Goal: Transaction & Acquisition: Purchase product/service

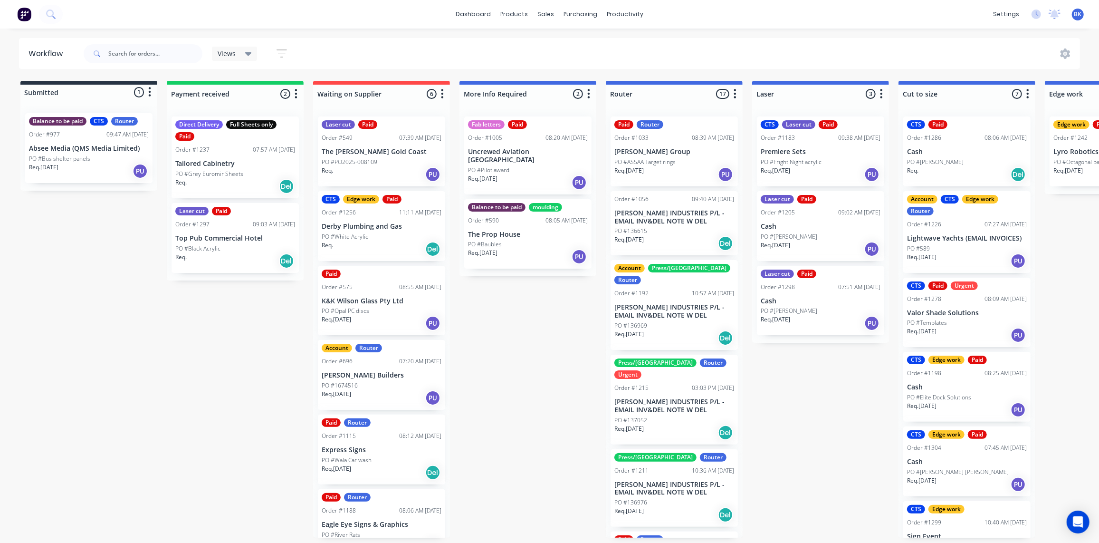
scroll to position [43, 0]
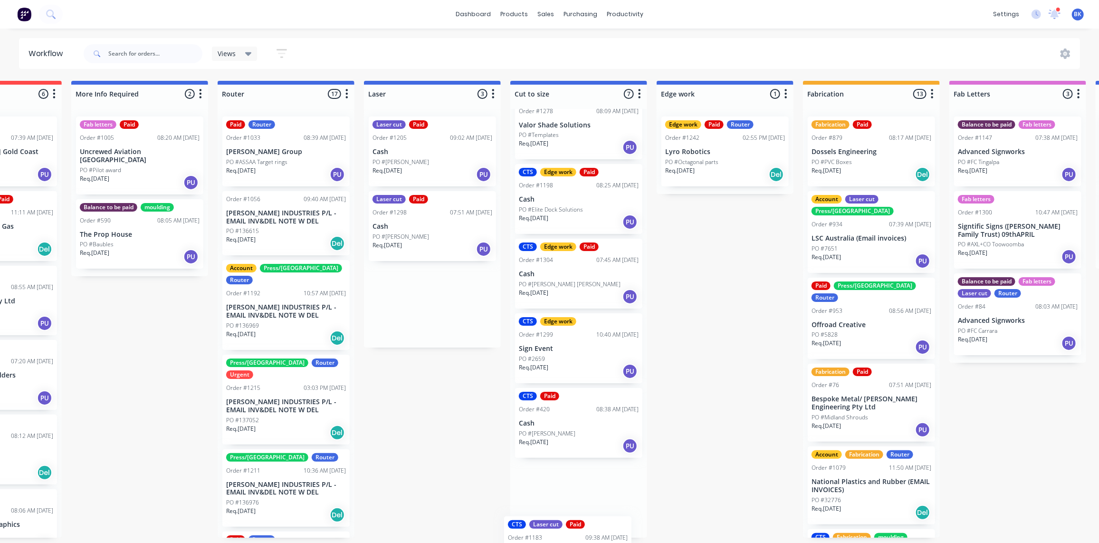
scroll to position [188, 0]
drag, startPoint x: 417, startPoint y: 143, endPoint x: 558, endPoint y: 520, distance: 403.3
click at [558, 524] on div "Submitted 1 Status colour #273444 hex #273444 Save Cancel Summaries Total order…" at bounding box center [742, 309] width 2274 height 457
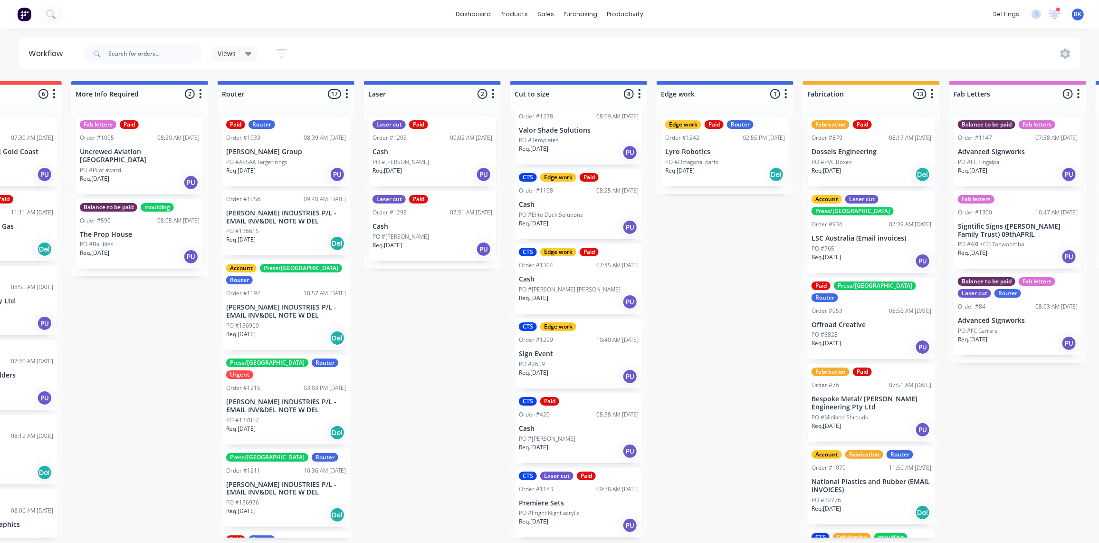
click at [555, 509] on p "PO #Fright Night acrylic" at bounding box center [549, 513] width 61 height 9
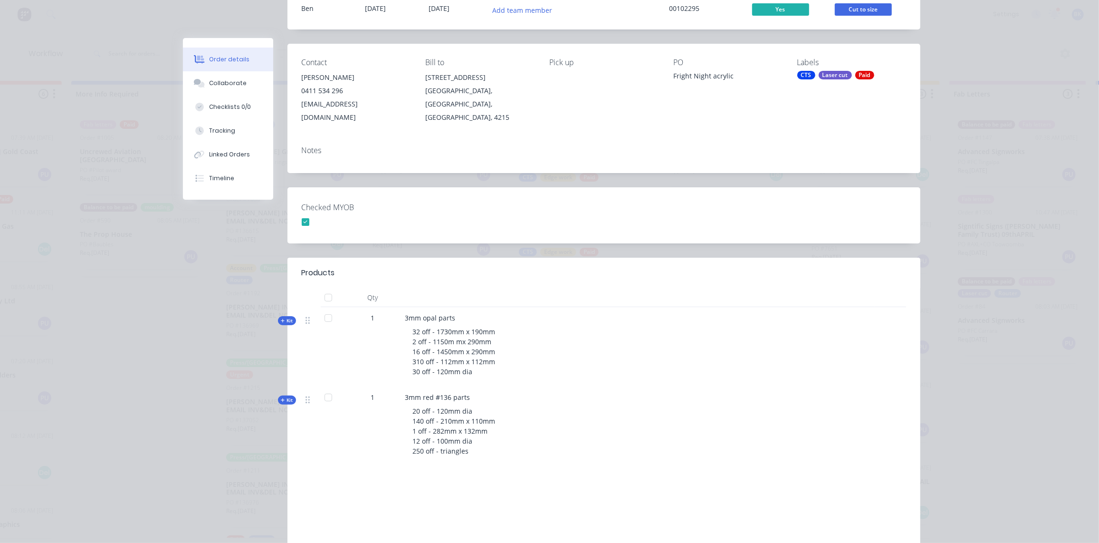
scroll to position [86, 0]
click at [218, 80] on div "Collaborate" at bounding box center [228, 83] width 38 height 9
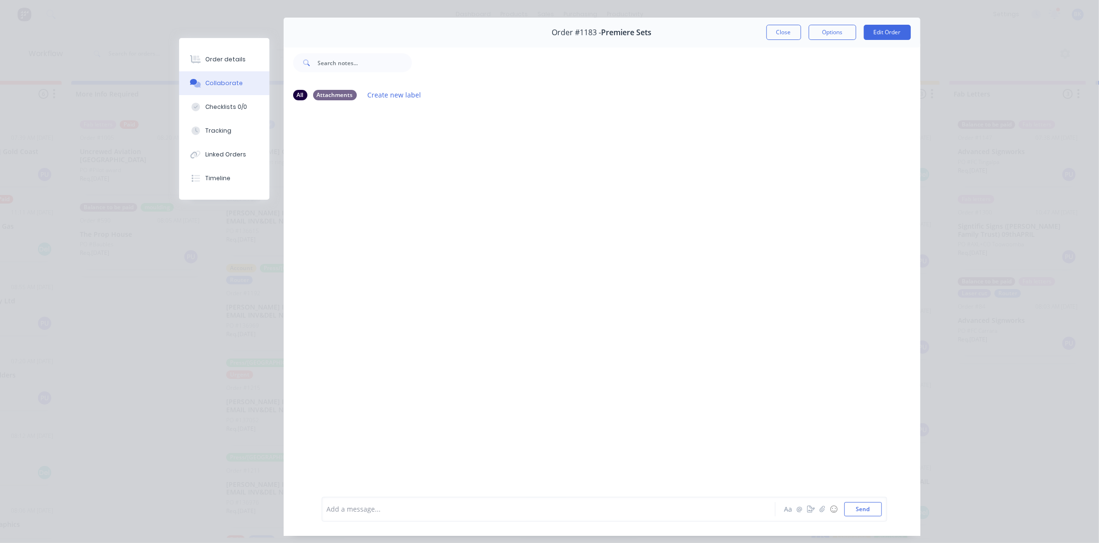
scroll to position [0, 0]
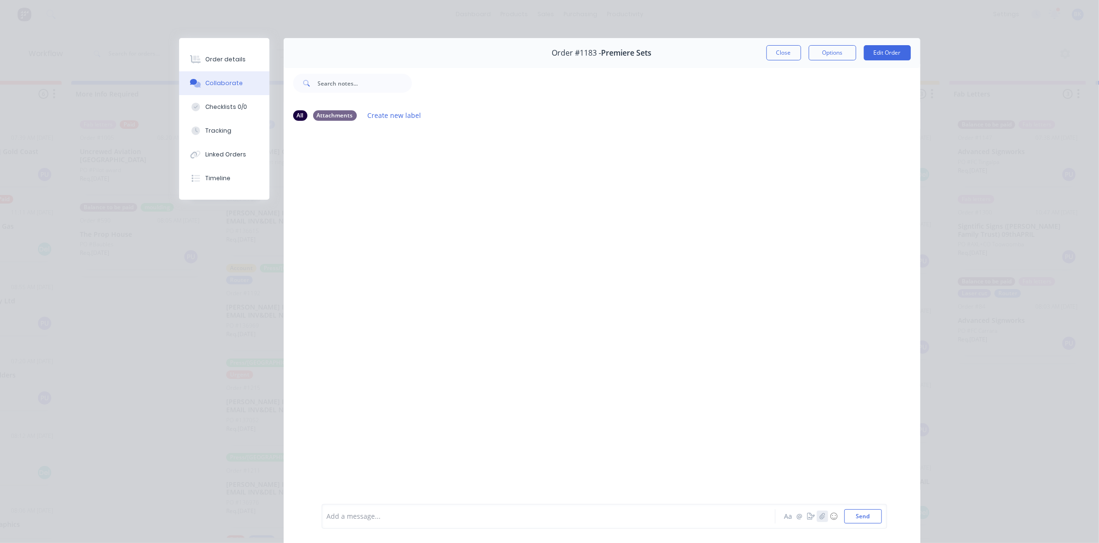
click at [822, 517] on icon "button" at bounding box center [822, 516] width 5 height 6
click at [868, 516] on button "Send" at bounding box center [864, 516] width 38 height 14
click at [226, 59] on div "Order details" at bounding box center [225, 59] width 40 height 9
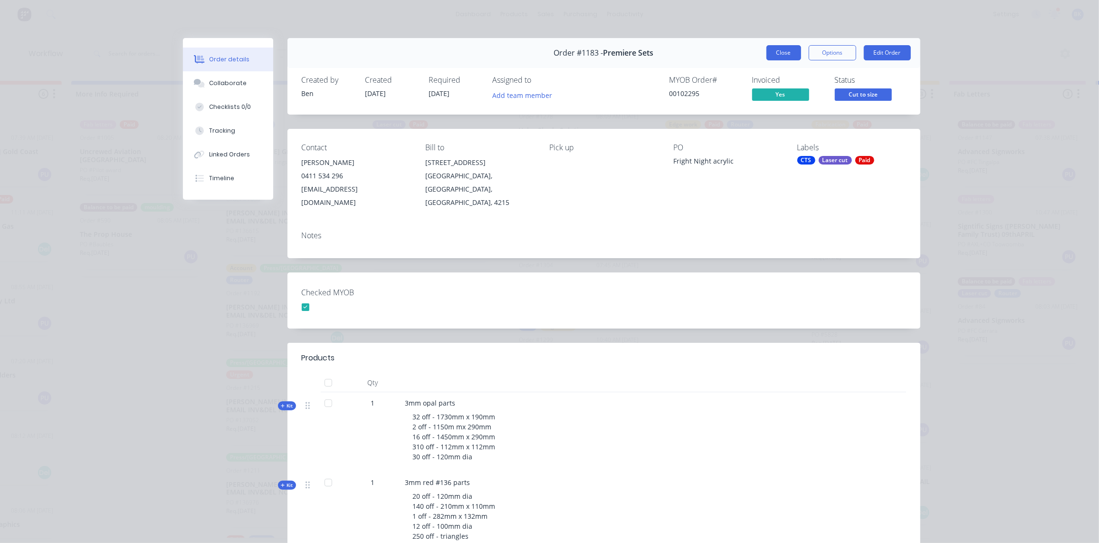
click at [782, 50] on button "Close" at bounding box center [784, 52] width 35 height 15
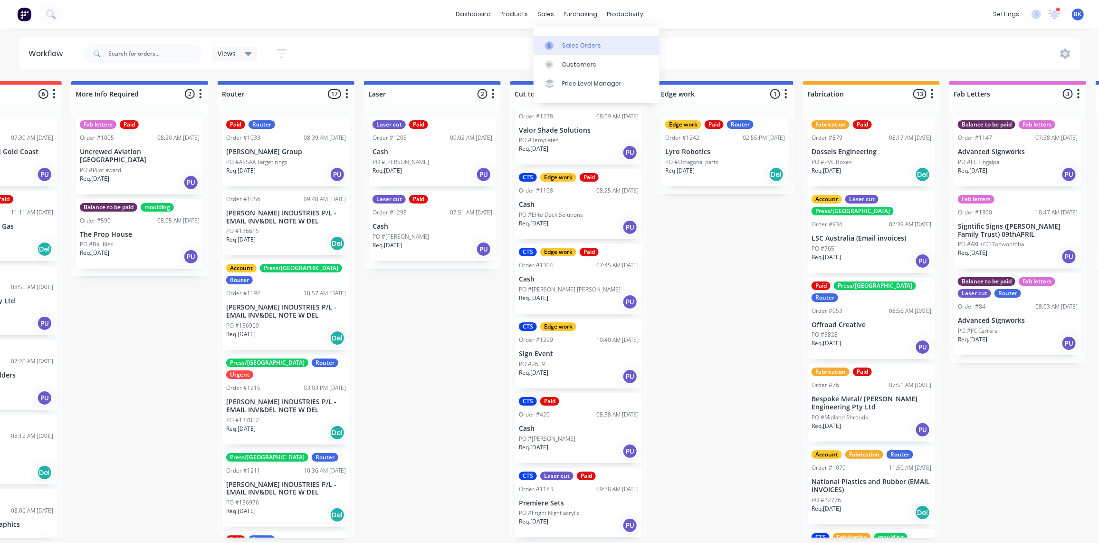
click at [553, 40] on link "Sales Orders" at bounding box center [597, 45] width 126 height 19
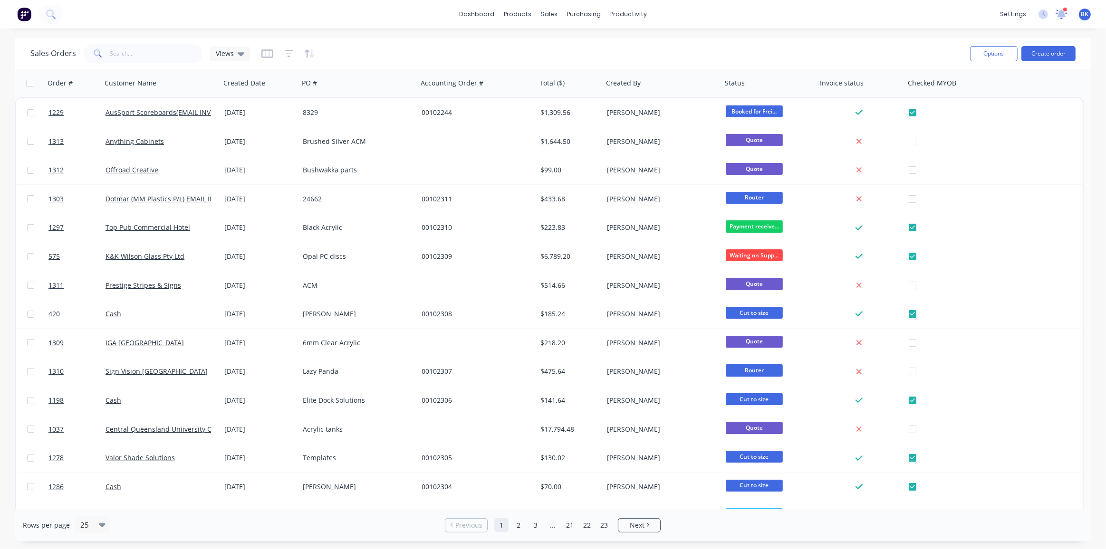
click at [1058, 13] on icon at bounding box center [1061, 14] width 9 height 8
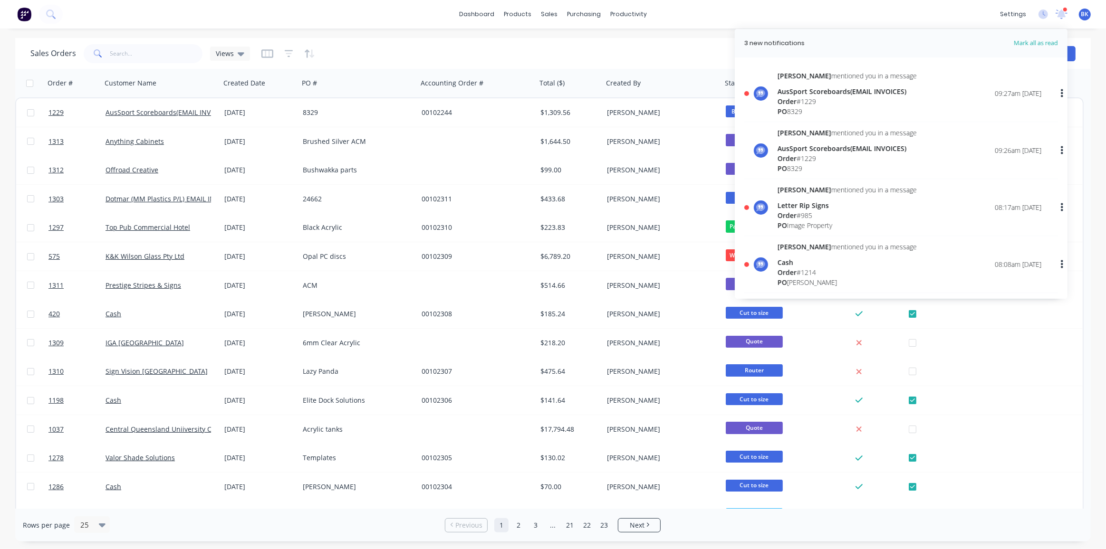
click at [809, 94] on div "AusSport Scoreboards(EMAIL INVOICES)" at bounding box center [847, 91] width 139 height 10
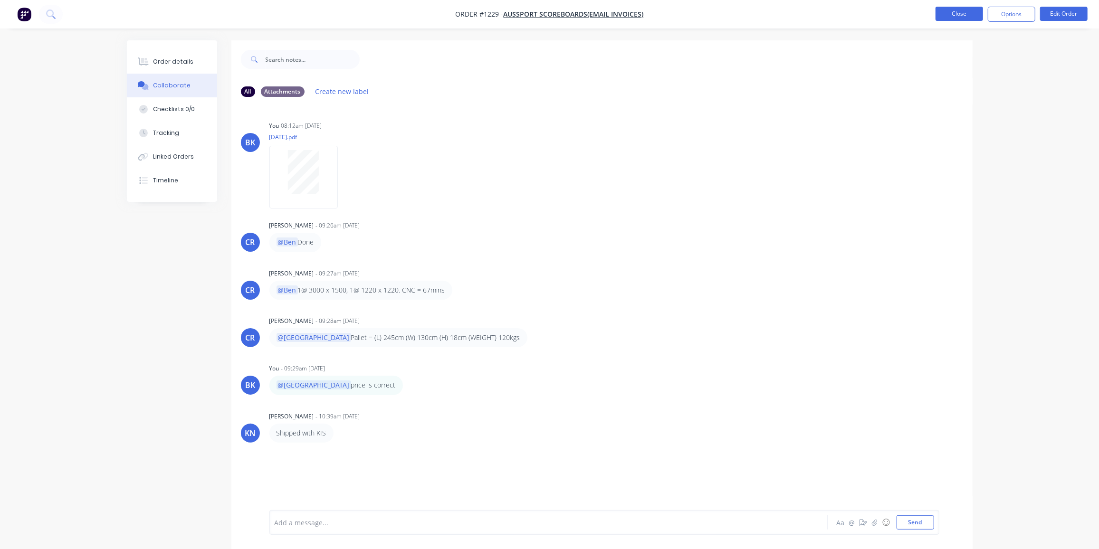
click at [963, 13] on button "Close" at bounding box center [960, 14] width 48 height 14
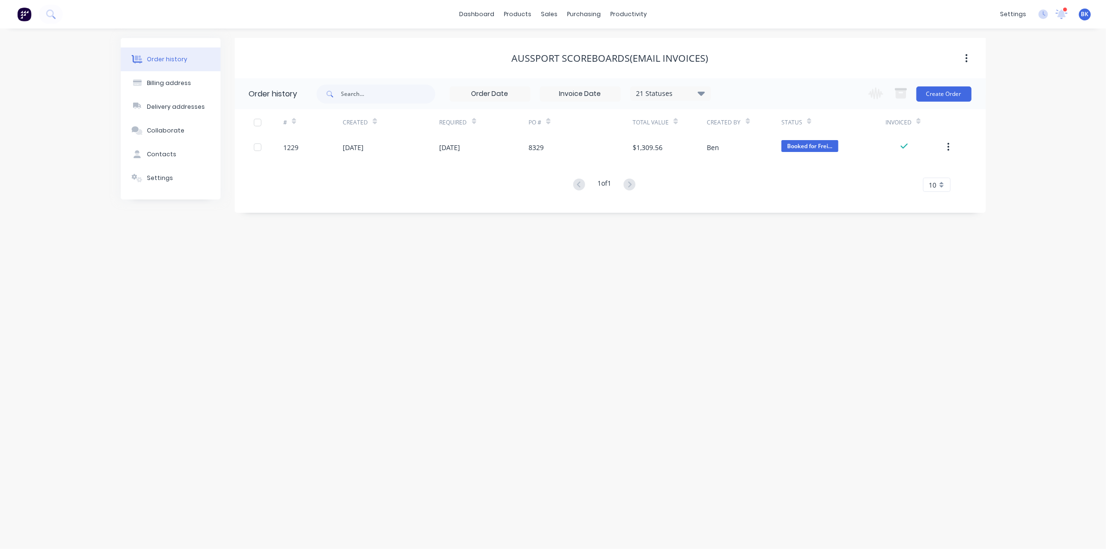
click at [708, 354] on div "Order history Billing address Delivery addresses Collaborate Contacts Settings …" at bounding box center [553, 289] width 1106 height 521
click at [553, 41] on icon at bounding box center [552, 45] width 9 height 9
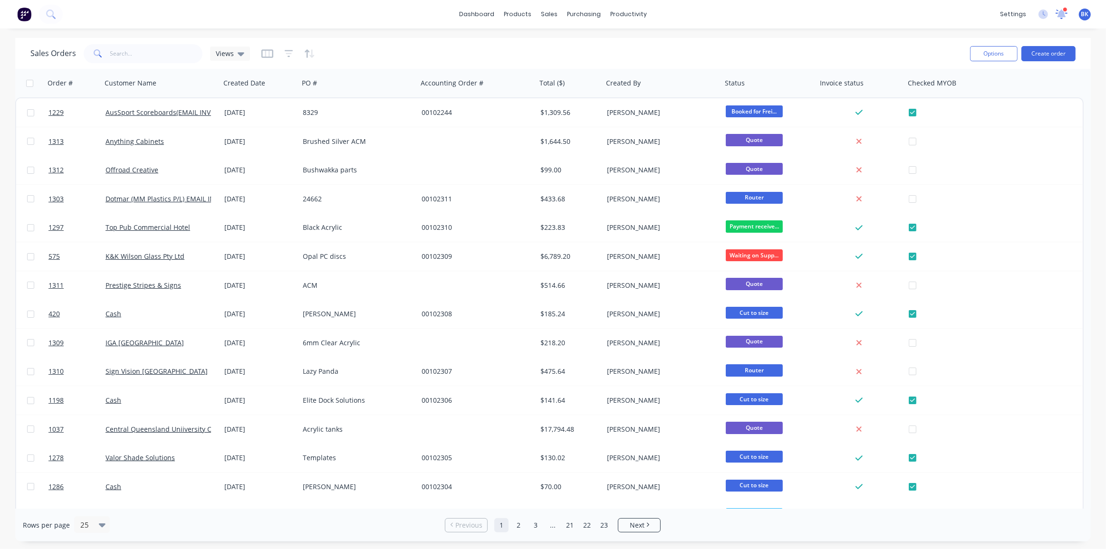
click at [1061, 10] on icon at bounding box center [1061, 14] width 13 height 11
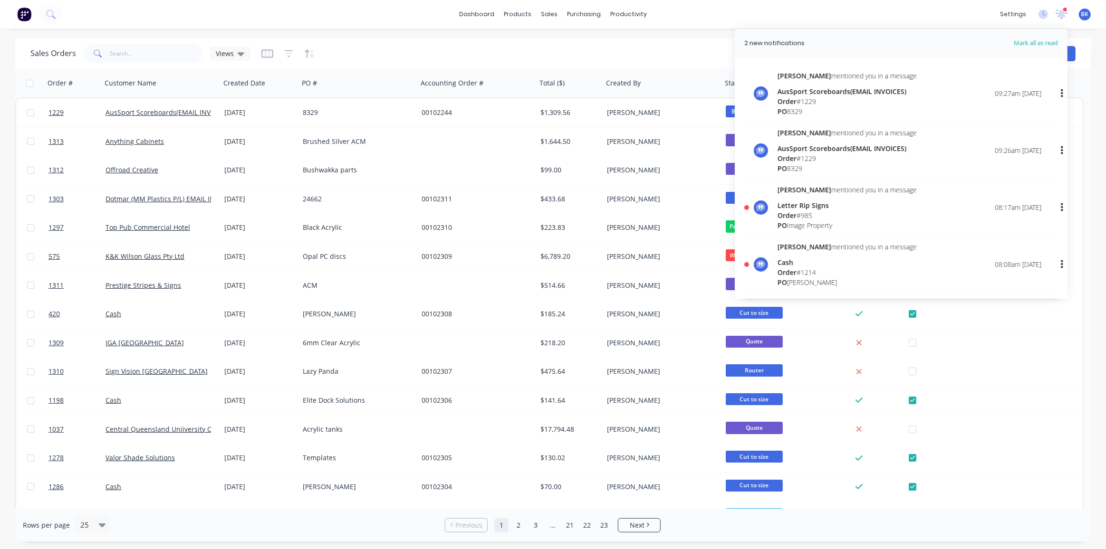
click at [797, 212] on span "Order" at bounding box center [787, 215] width 19 height 9
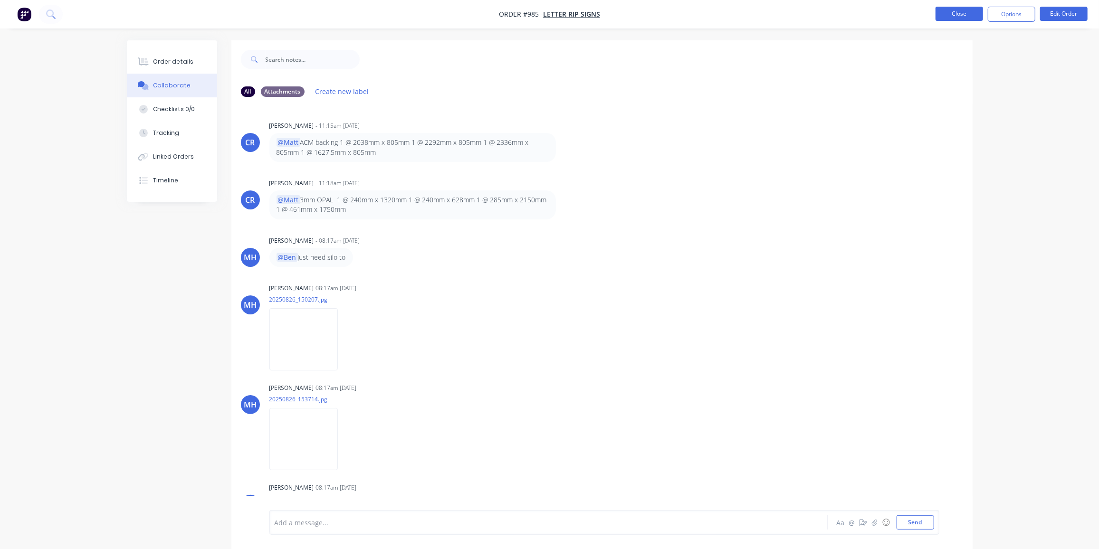
click at [944, 16] on button "Close" at bounding box center [960, 14] width 48 height 14
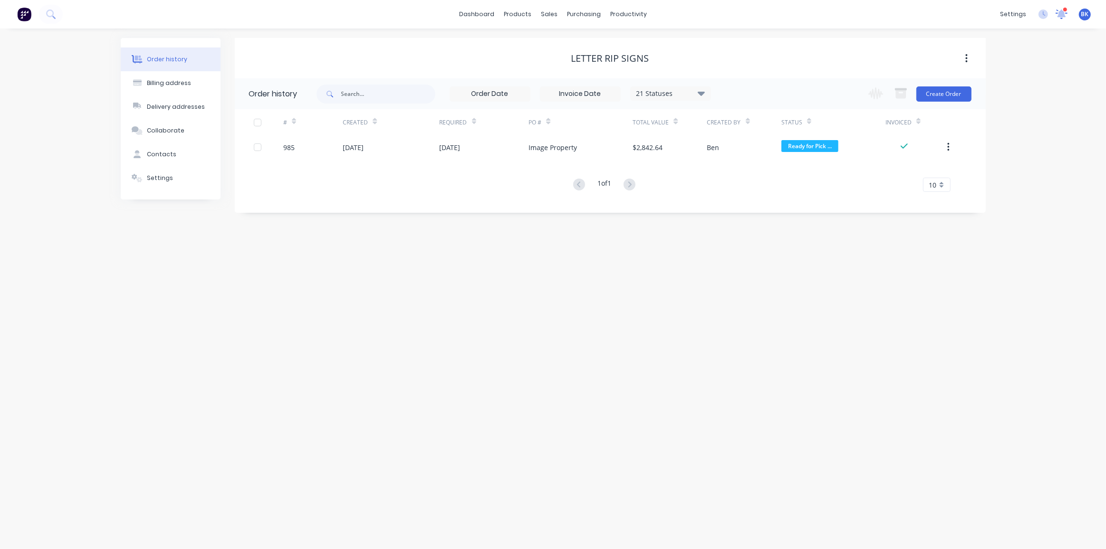
click at [1064, 12] on icon at bounding box center [1062, 15] width 12 height 10
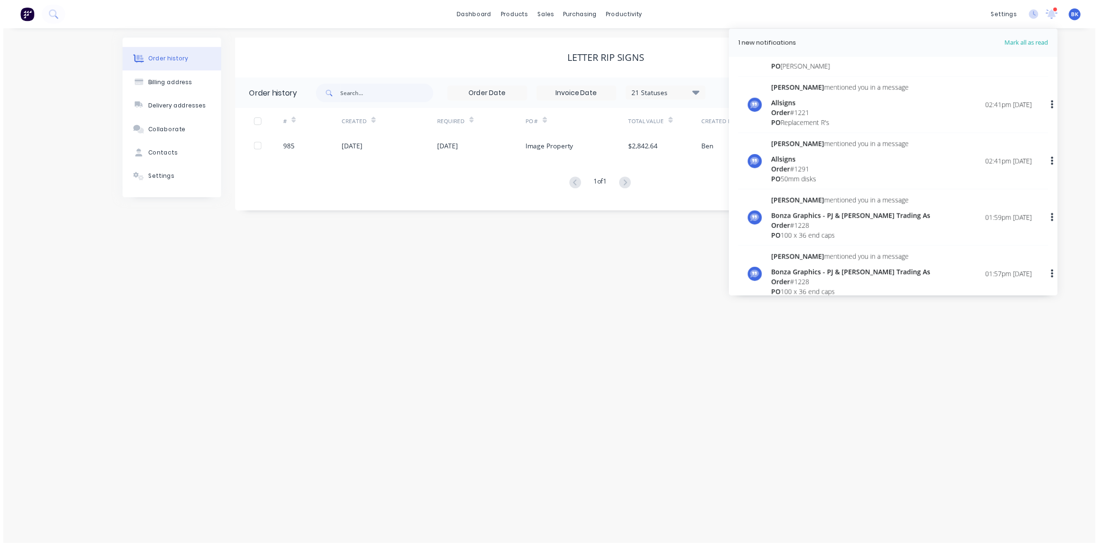
scroll to position [173, 0]
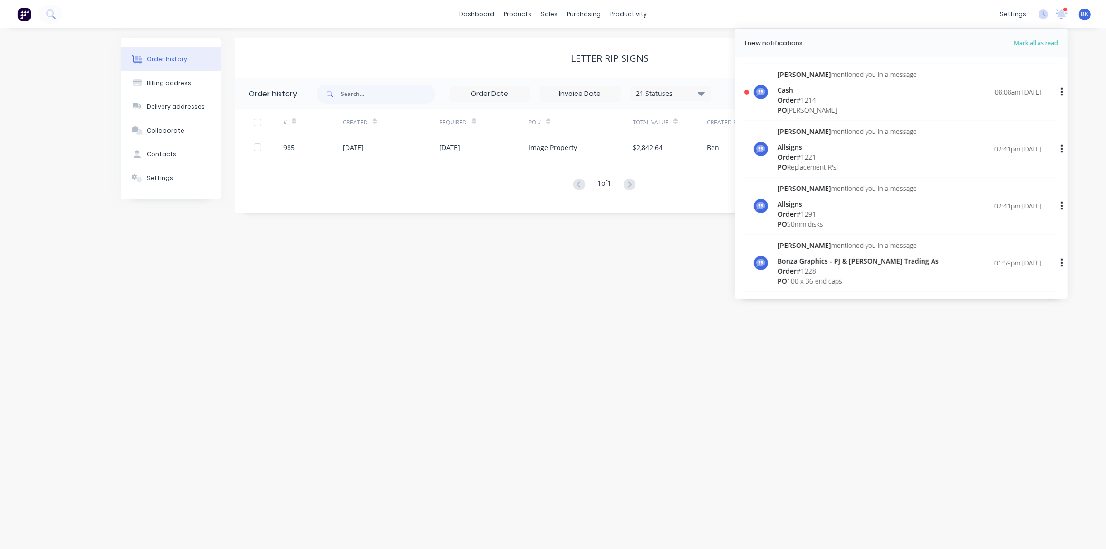
click at [810, 99] on div "Order # 1214" at bounding box center [847, 100] width 139 height 10
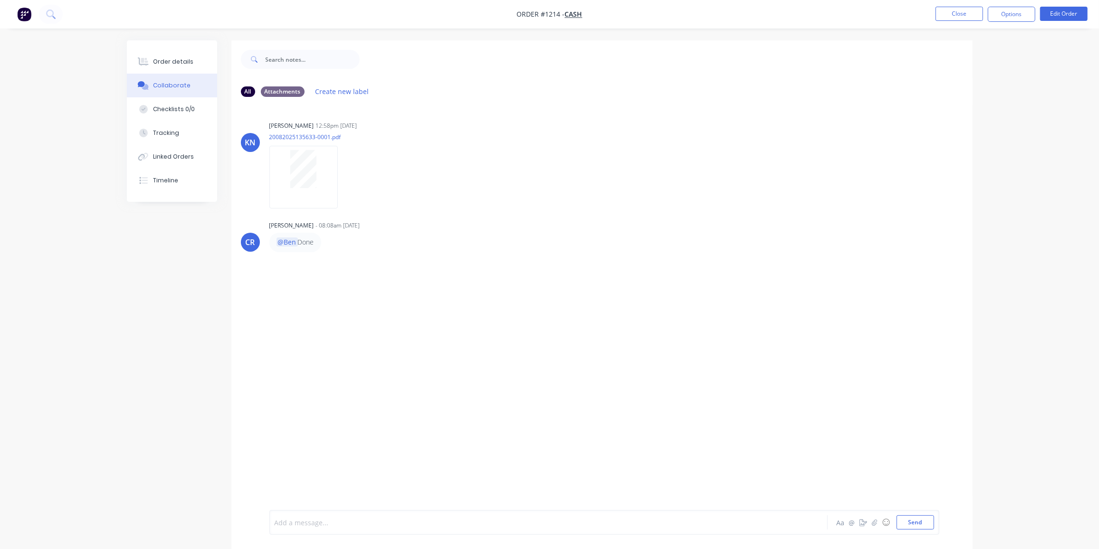
click at [306, 520] on div at bounding box center [522, 523] width 494 height 10
click at [912, 523] on button "Send" at bounding box center [916, 523] width 38 height 14
click at [967, 13] on button "Close" at bounding box center [960, 14] width 48 height 14
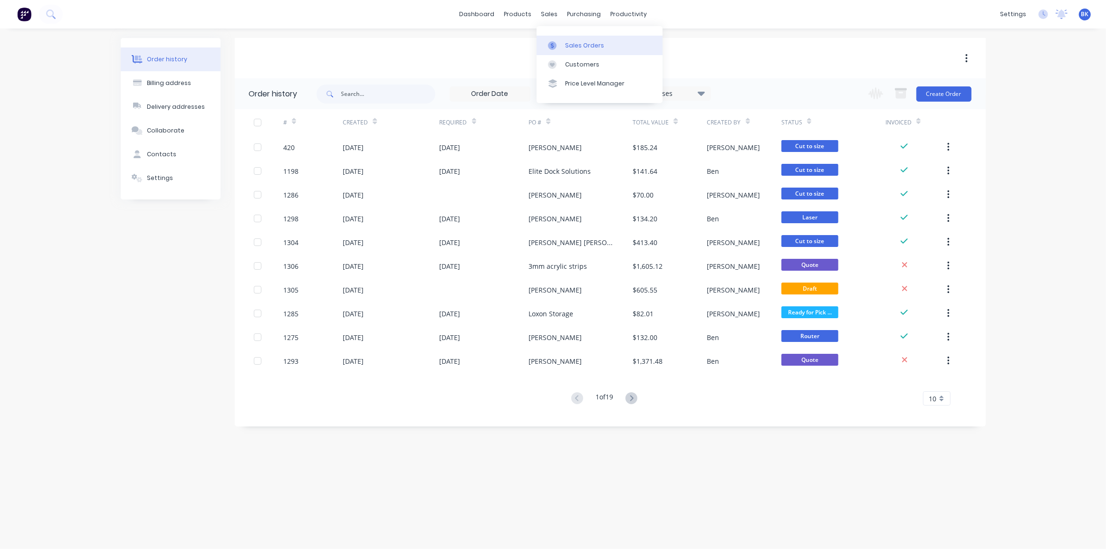
click at [559, 39] on link "Sales Orders" at bounding box center [600, 45] width 126 height 19
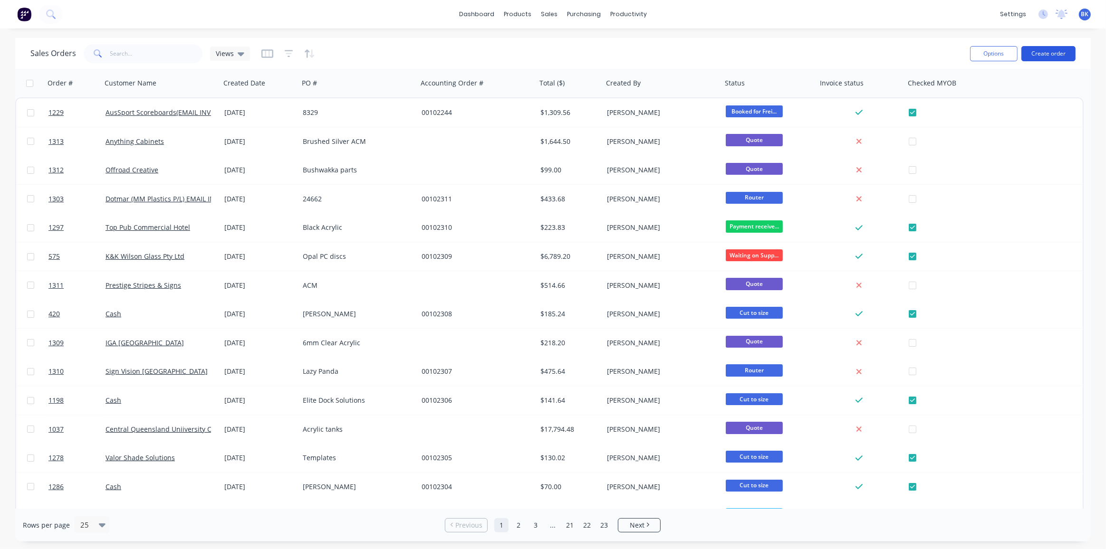
click at [1030, 54] on button "Create order" at bounding box center [1048, 53] width 54 height 15
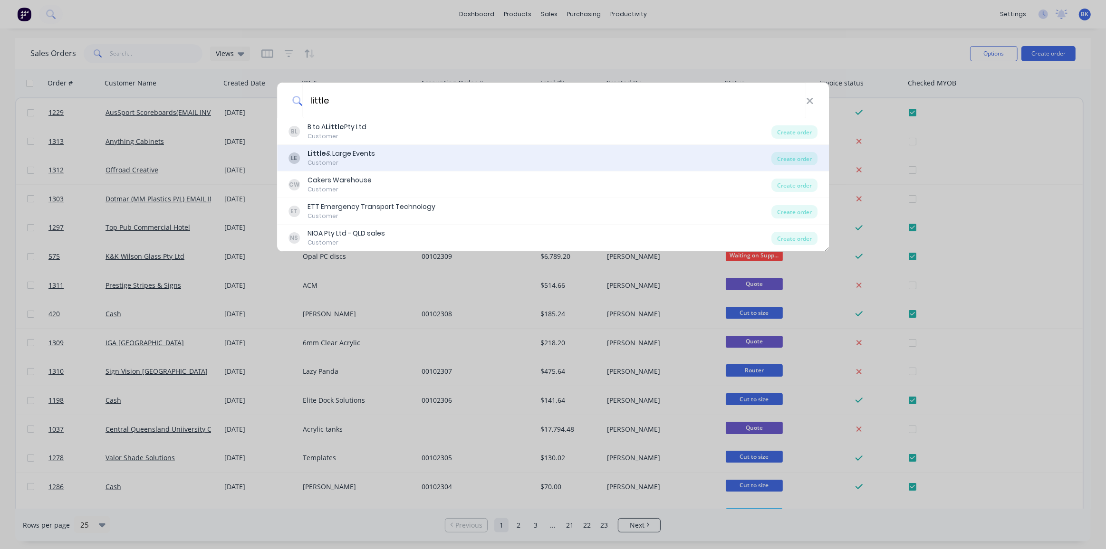
type input "little"
click at [398, 159] on div "LE Little & Large Events Customer" at bounding box center [529, 158] width 483 height 19
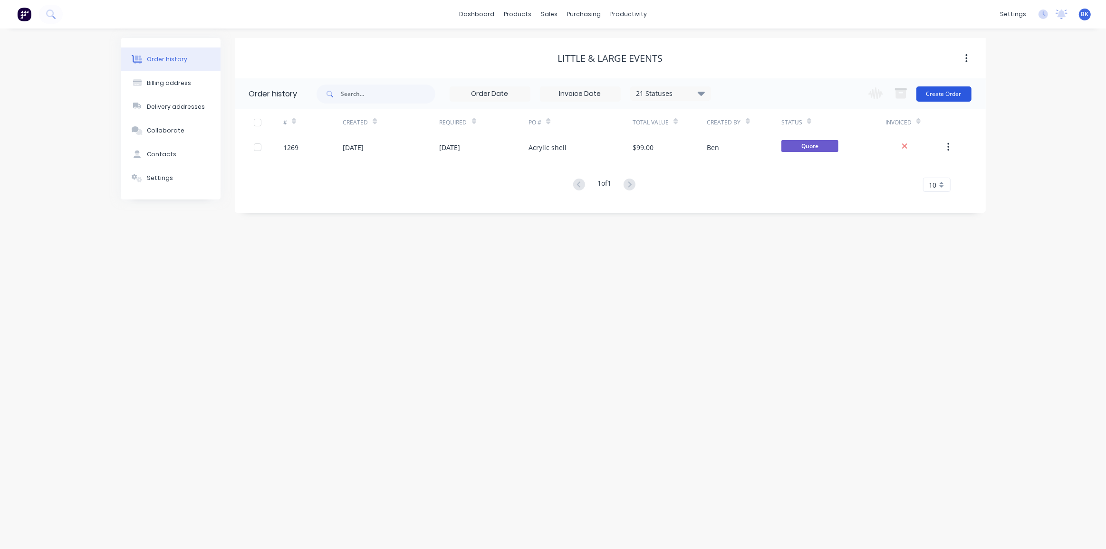
click at [944, 94] on button "Create Order" at bounding box center [943, 93] width 55 height 15
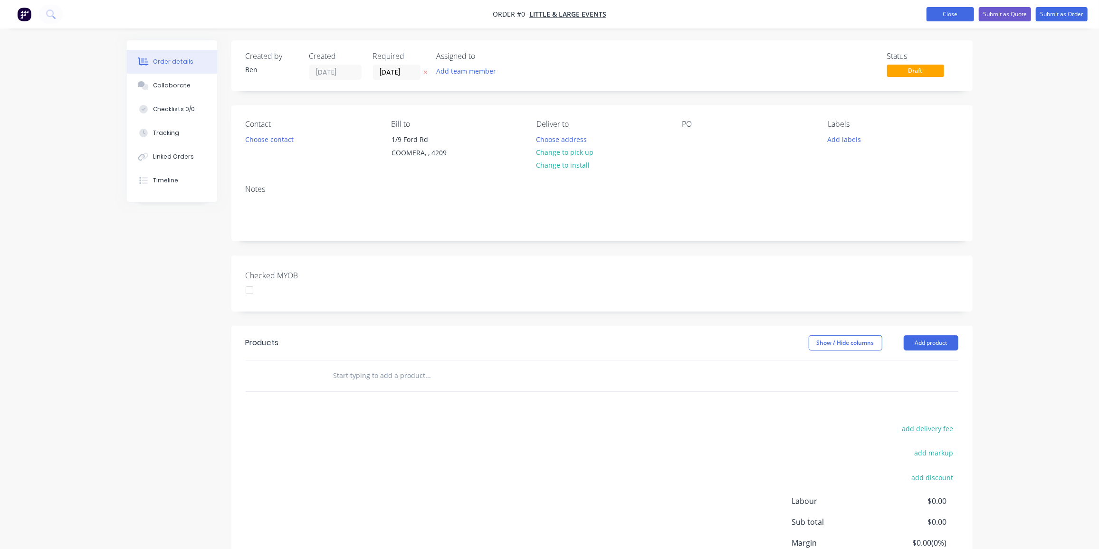
click at [951, 16] on button "Close" at bounding box center [951, 14] width 48 height 14
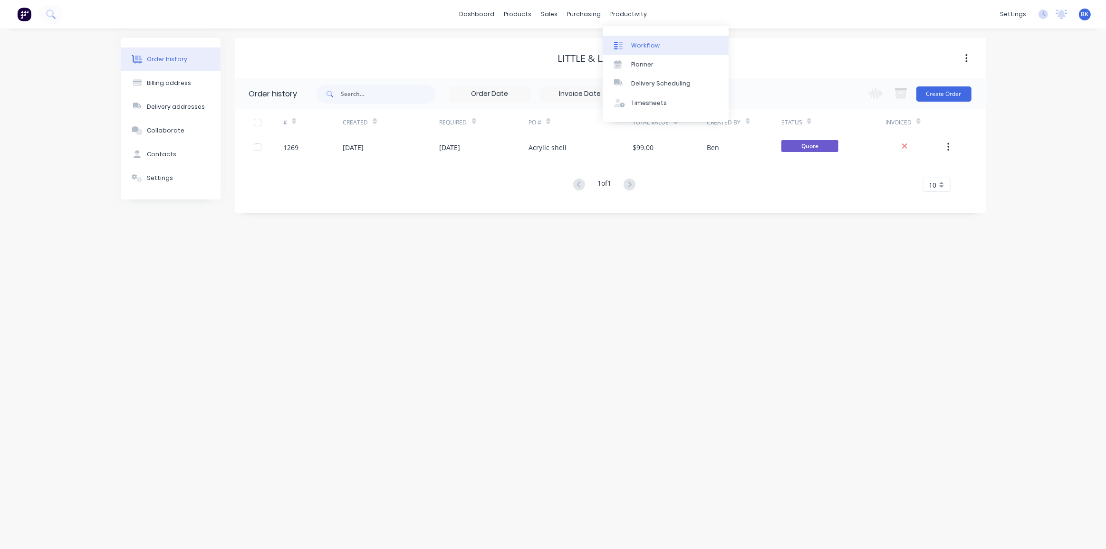
click at [643, 46] on div "Workflow" at bounding box center [645, 45] width 29 height 9
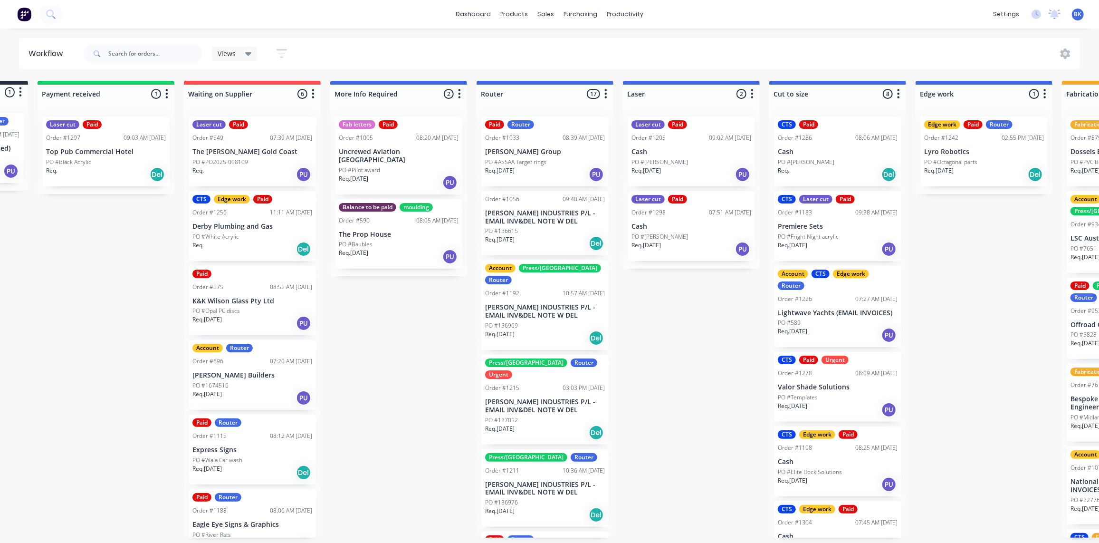
click at [833, 245] on div "Req. [DATE] PU" at bounding box center [838, 249] width 120 height 16
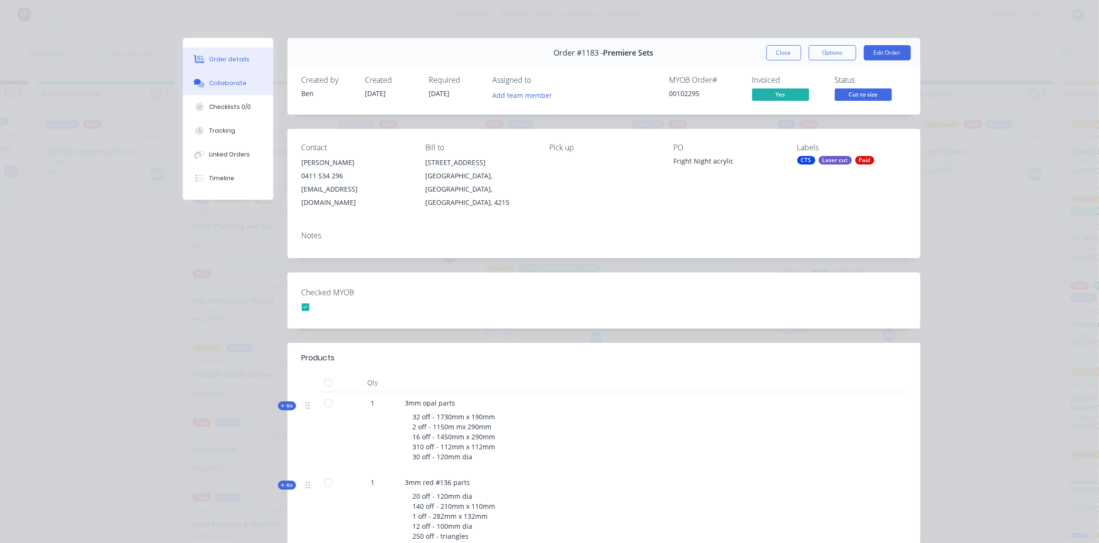
click at [206, 76] on button "Collaborate" at bounding box center [228, 83] width 90 height 24
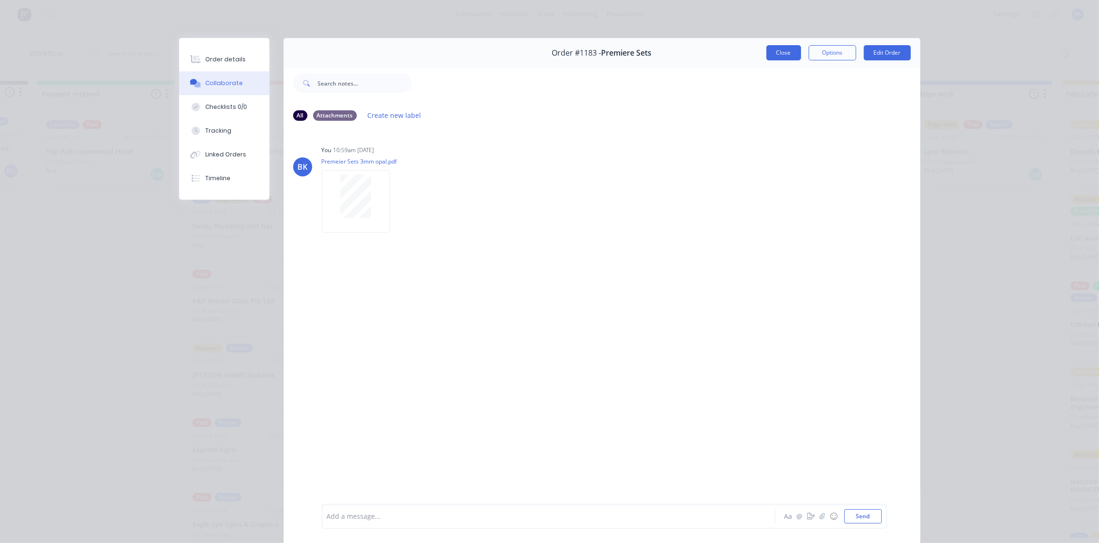
click at [771, 47] on button "Close" at bounding box center [784, 52] width 35 height 15
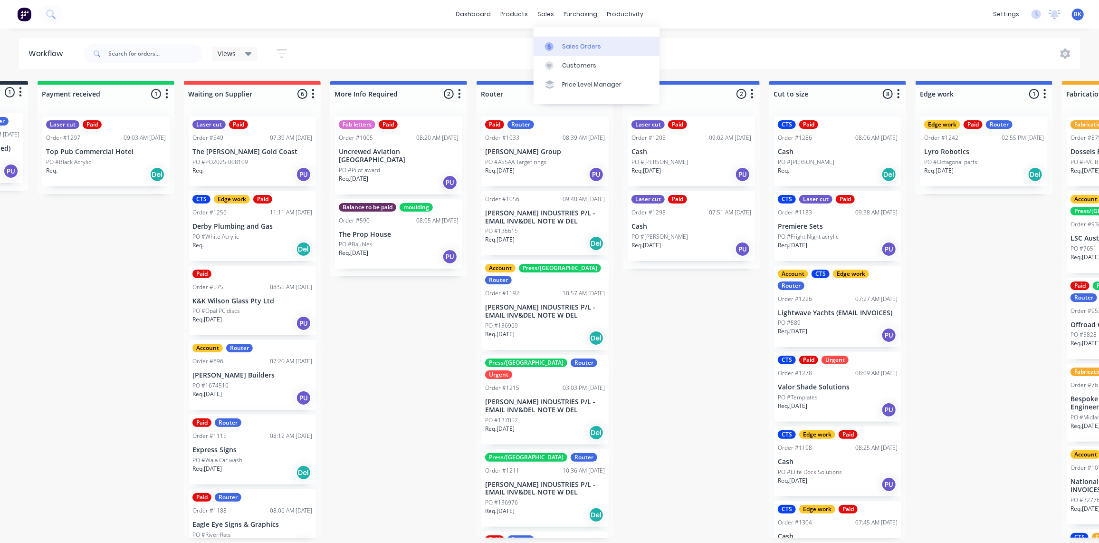
click at [564, 46] on div "Sales Orders" at bounding box center [581, 46] width 39 height 9
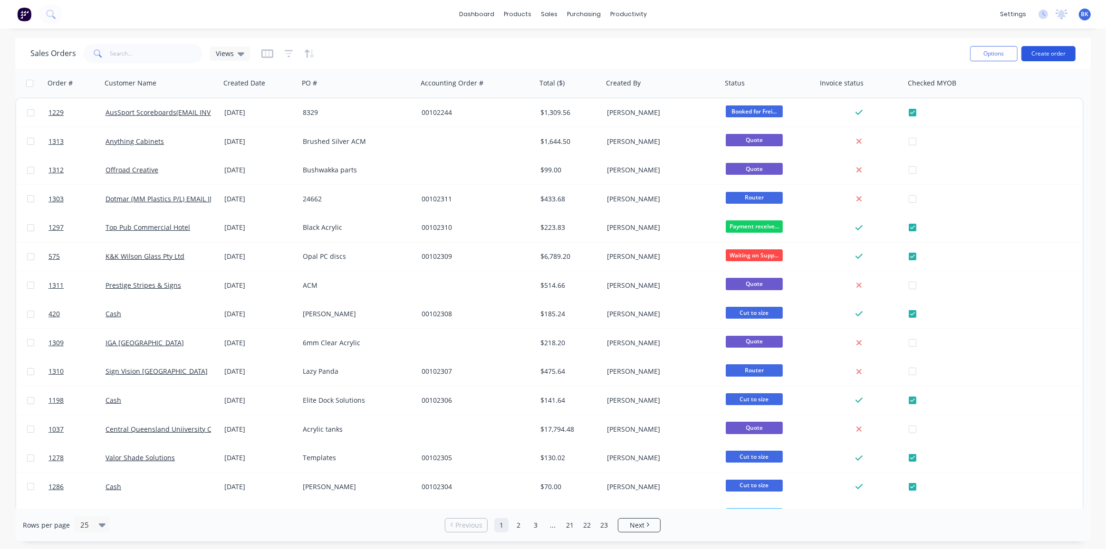
click at [1043, 49] on button "Create order" at bounding box center [1048, 53] width 54 height 15
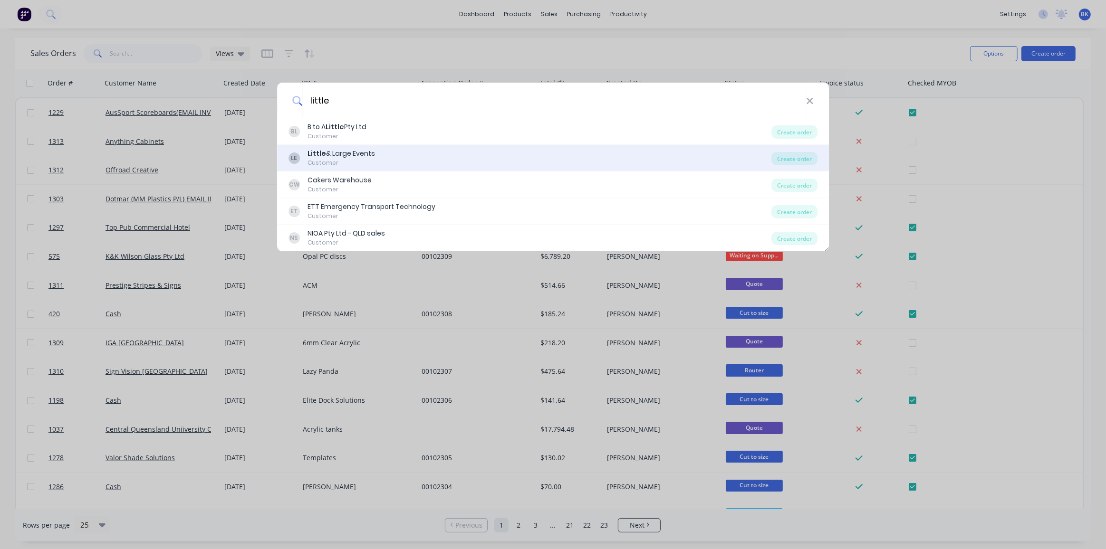
type input "little"
click at [364, 149] on div "Little & Large Events" at bounding box center [340, 154] width 67 height 10
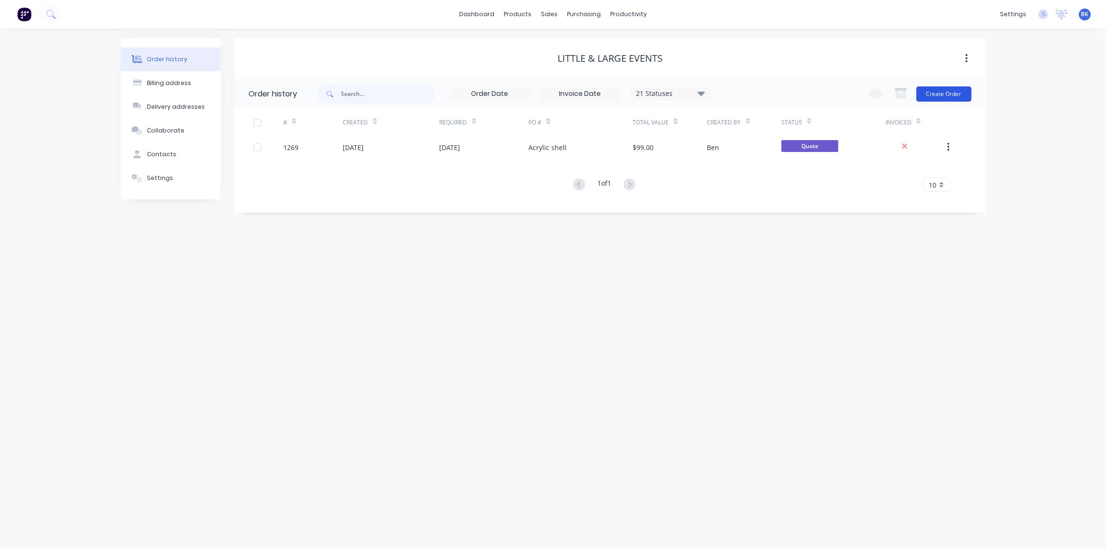
click at [956, 95] on button "Create Order" at bounding box center [943, 93] width 55 height 15
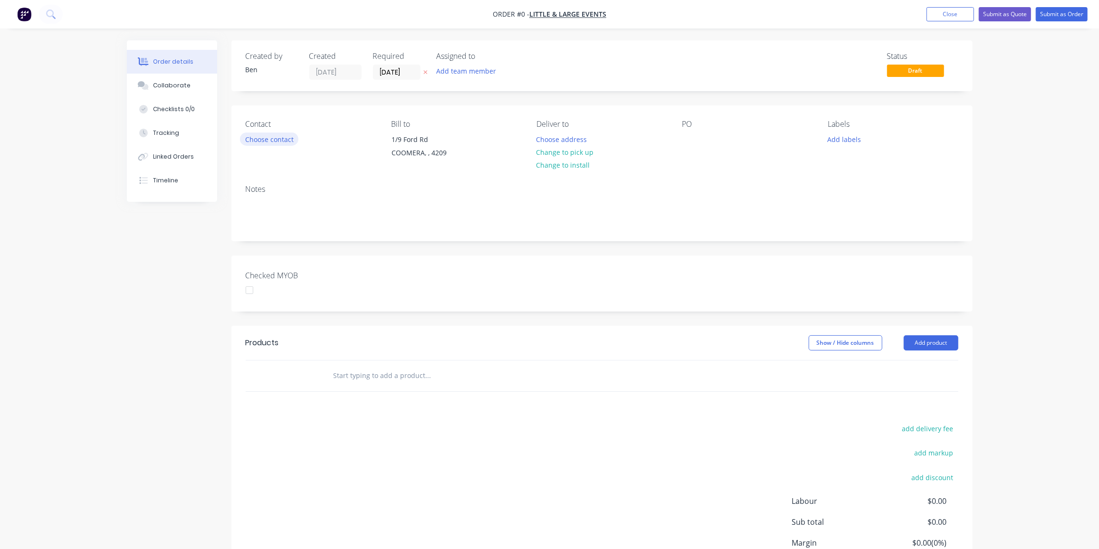
click at [268, 141] on button "Choose contact" at bounding box center [269, 139] width 58 height 13
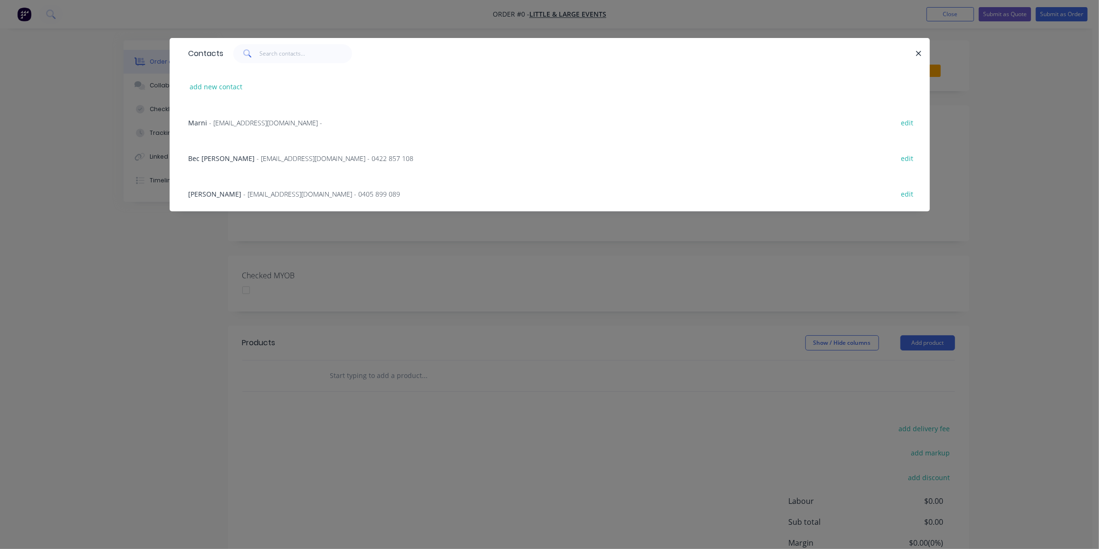
click at [264, 192] on span "- [EMAIL_ADDRESS][DOMAIN_NAME] - 0405 899 089" at bounding box center [322, 194] width 157 height 9
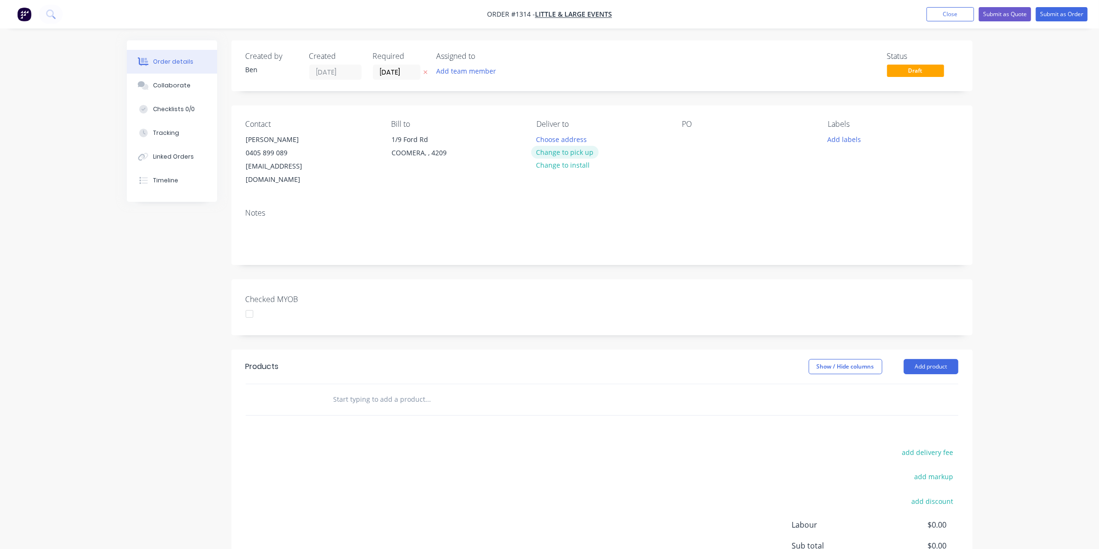
click at [562, 148] on button "Change to pick up" at bounding box center [564, 152] width 67 height 13
click at [697, 134] on div at bounding box center [689, 140] width 15 height 14
click at [851, 138] on button "Add labels" at bounding box center [845, 139] width 44 height 13
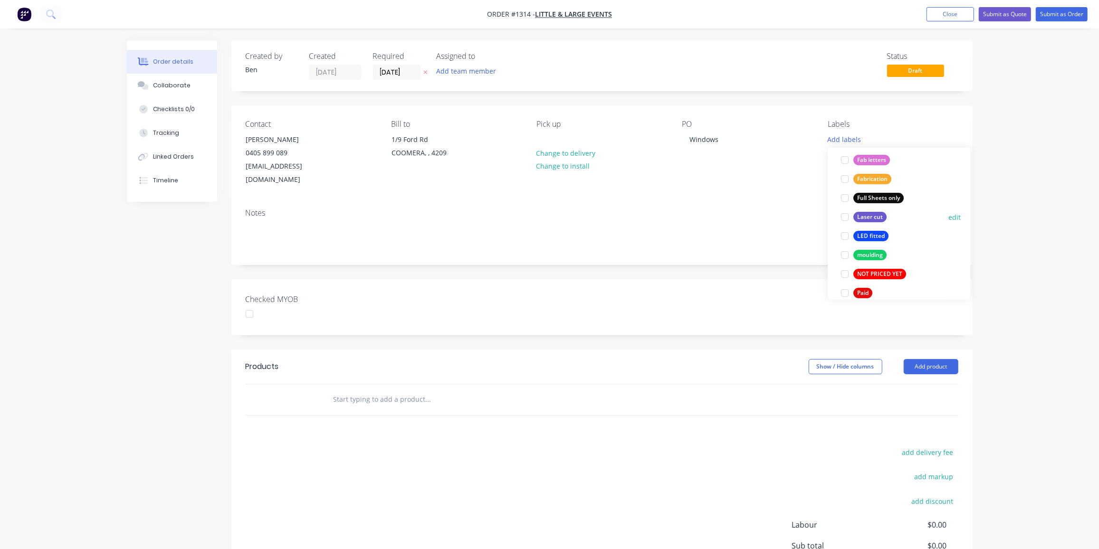
click at [885, 220] on button "Laser cut" at bounding box center [863, 217] width 53 height 13
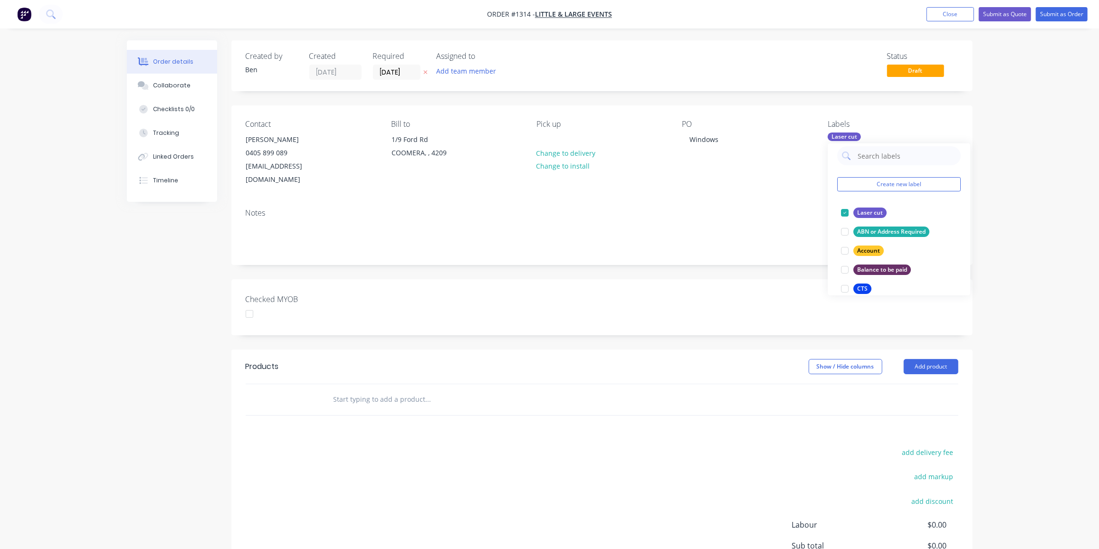
click at [364, 393] on input "text" at bounding box center [428, 399] width 190 height 19
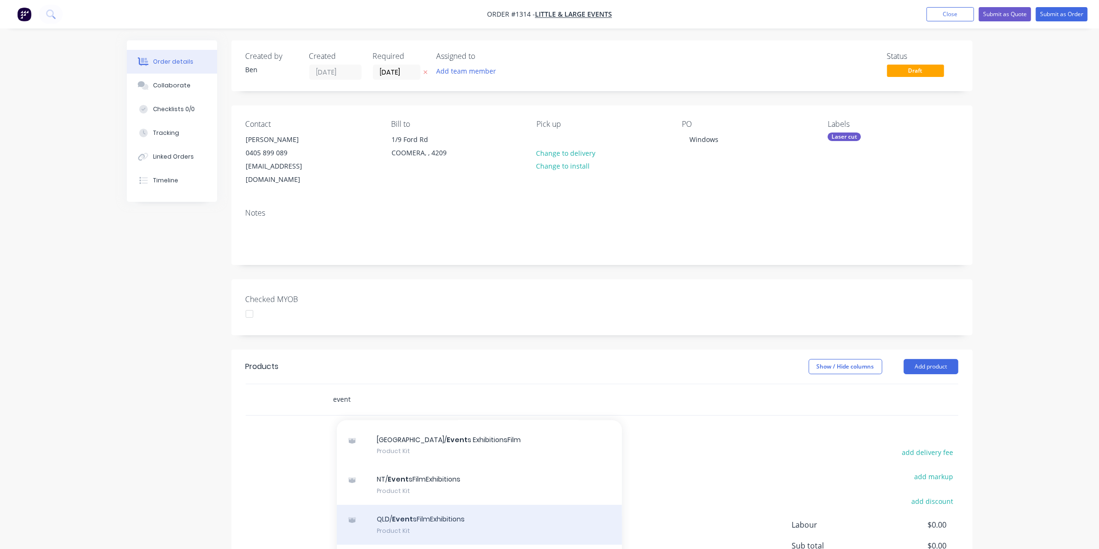
scroll to position [43, 0]
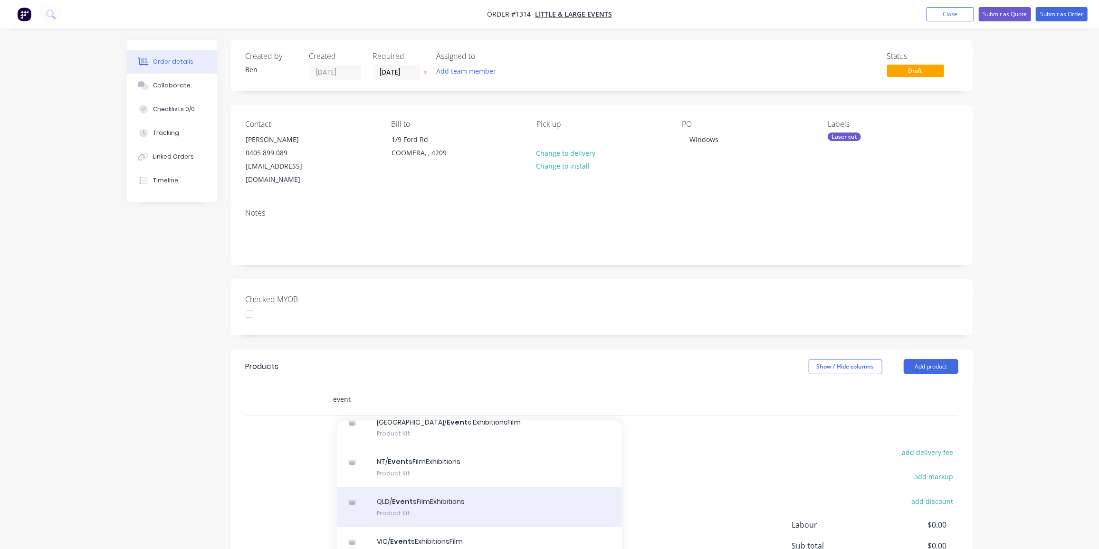
type input "event"
click at [424, 492] on div "QLD/ Event sFilmExhibitions Product Kit" at bounding box center [479, 508] width 285 height 40
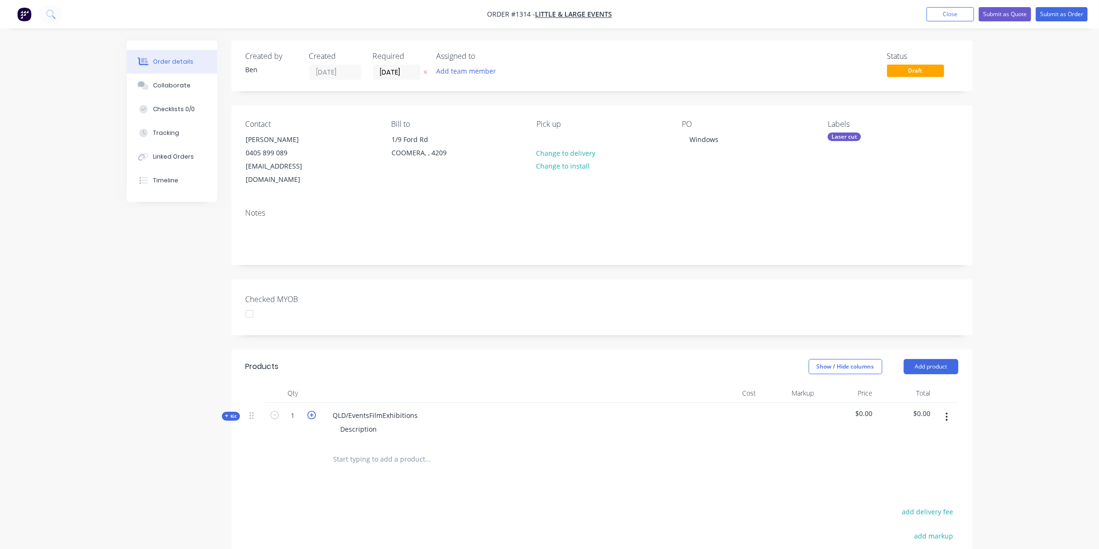
click at [312, 411] on icon "button" at bounding box center [311, 415] width 9 height 9
type input "2"
drag, startPoint x: 422, startPoint y: 403, endPoint x: 308, endPoint y: 403, distance: 113.1
click at [308, 403] on div "Kit 2 QLD/EventsFilmExhibitions Description $0.00 $0.00" at bounding box center [602, 423] width 713 height 41
click at [405, 409] on div "Silver mirror arch shaopes" at bounding box center [376, 416] width 100 height 14
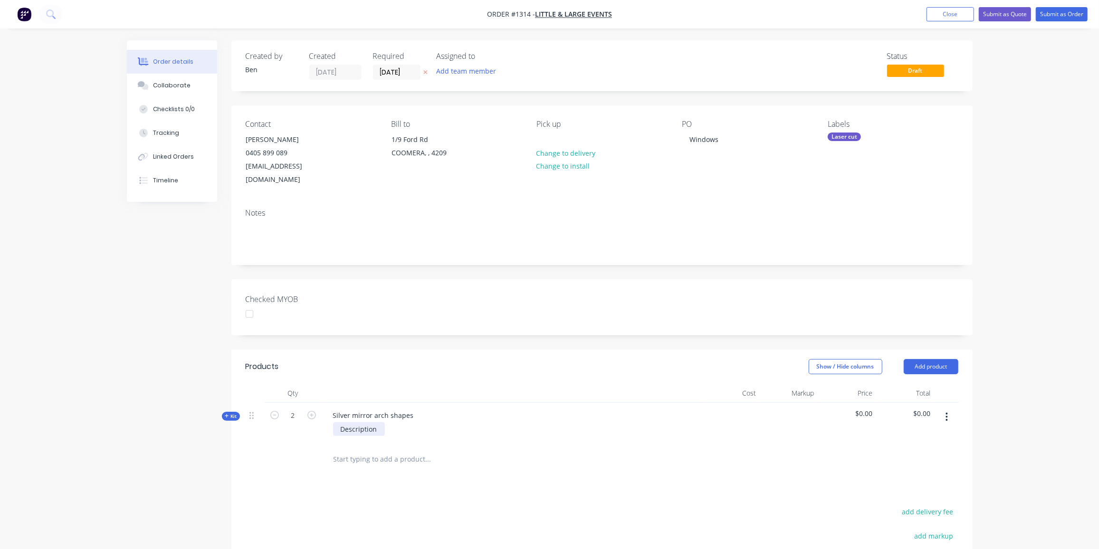
click at [358, 422] on div "Description" at bounding box center [359, 429] width 52 height 14
drag, startPoint x: 378, startPoint y: 418, endPoint x: 329, endPoint y: 417, distance: 49.0
click at [329, 422] on div "Description" at bounding box center [512, 429] width 373 height 14
click at [432, 422] on div "647mm x 847mm" at bounding box center [512, 429] width 373 height 14
click at [233, 413] on span "Kit" at bounding box center [231, 416] width 12 height 7
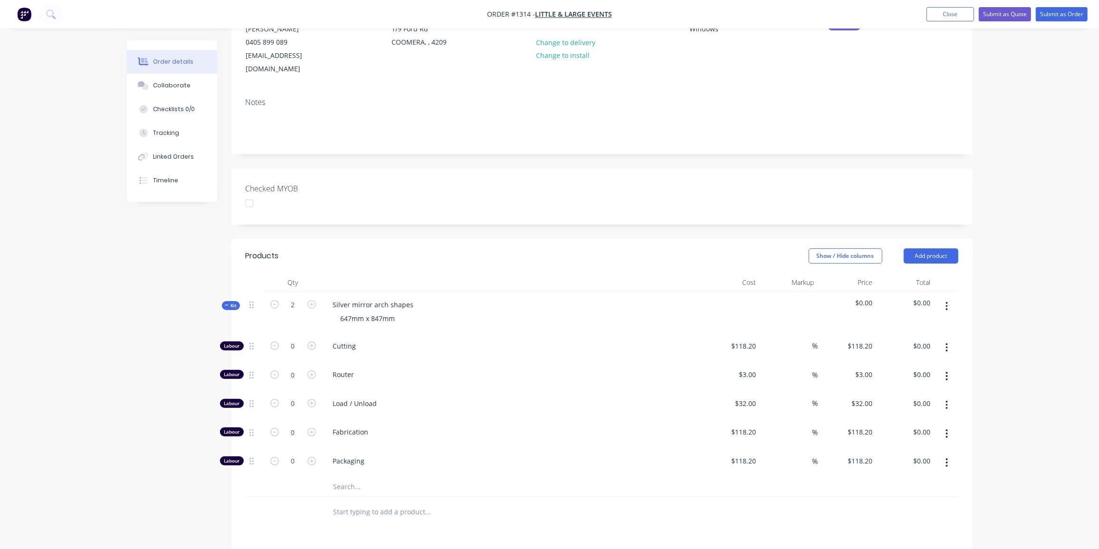
scroll to position [129, 0]
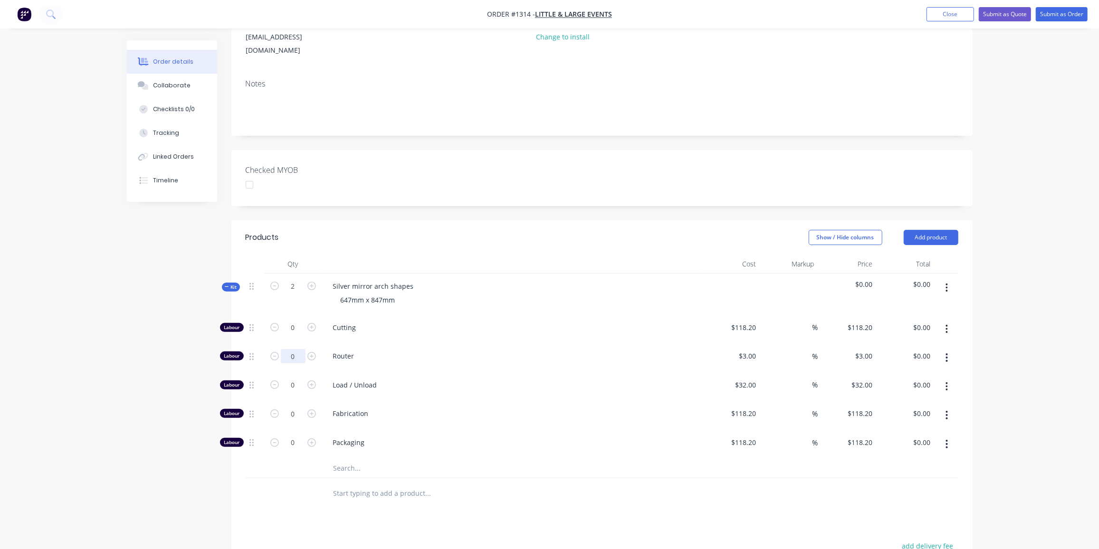
click at [285, 335] on input "0" at bounding box center [293, 328] width 25 height 14
type input "10"
type input "$30.00"
click at [295, 335] on input "0" at bounding box center [293, 328] width 25 height 14
type input "1"
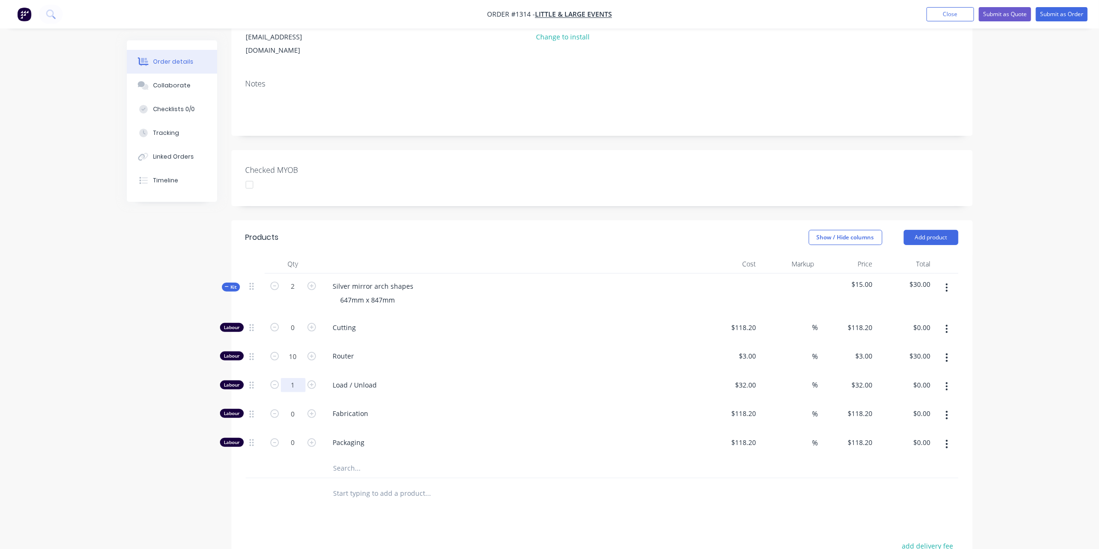
type input "$32.00"
click at [359, 459] on input "text" at bounding box center [428, 468] width 190 height 19
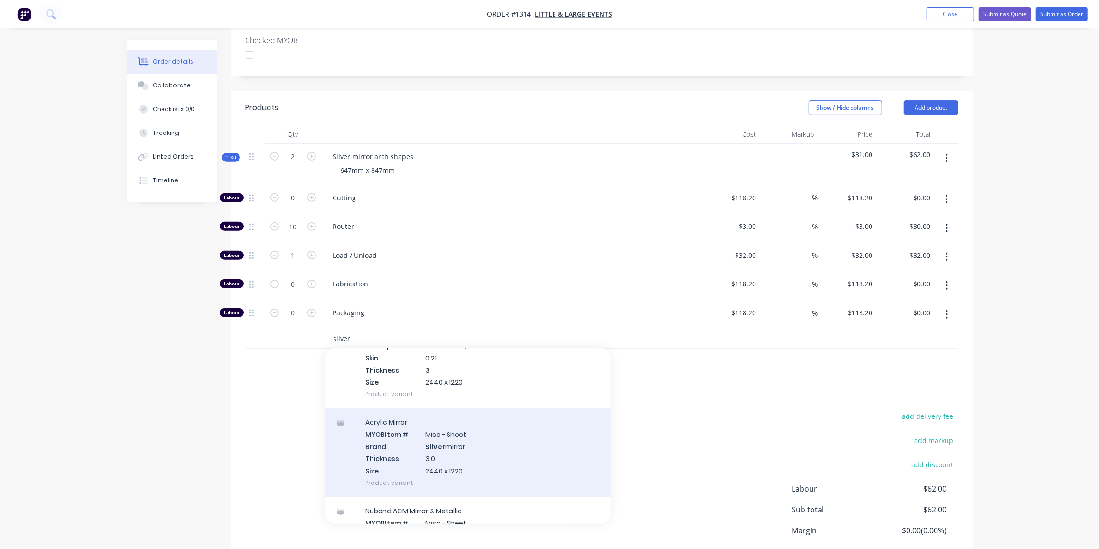
scroll to position [173, 0]
type input "silver"
click at [445, 438] on div "Acrylic Mirror MYOB Item # Misc - Sheet Brand Silver mirror Thickness 3.0 Size …" at bounding box center [468, 452] width 285 height 89
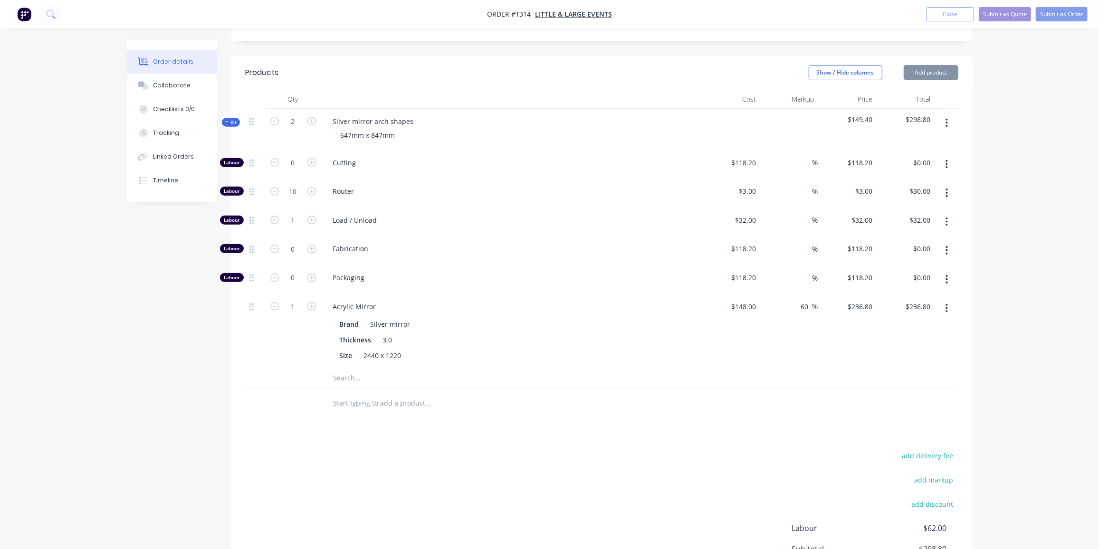
scroll to position [302, 0]
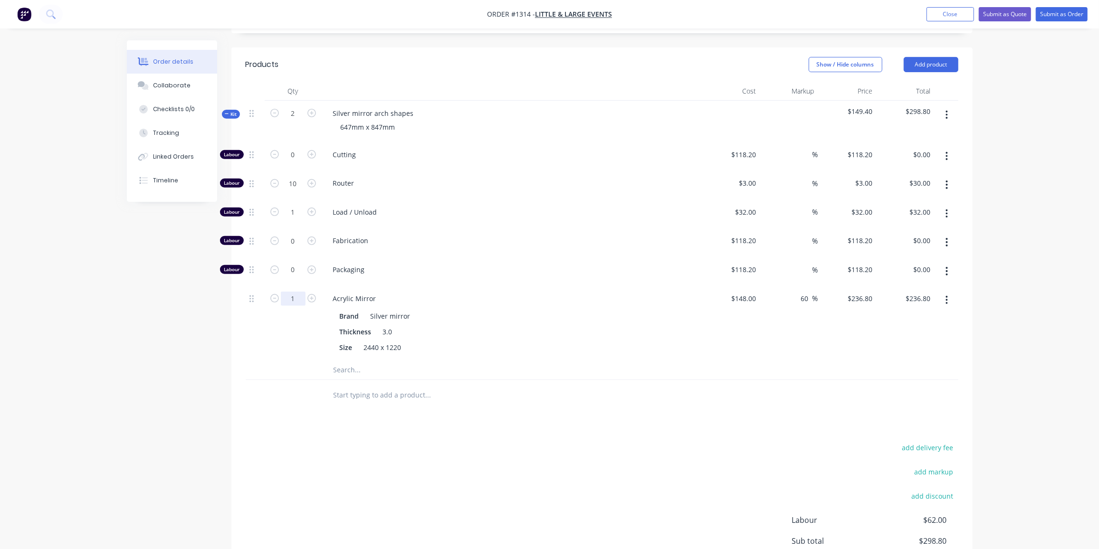
click at [292, 162] on input "1" at bounding box center [293, 155] width 25 height 14
type input "0.7"
type input "$165.76"
click at [228, 112] on icon at bounding box center [227, 114] width 4 height 5
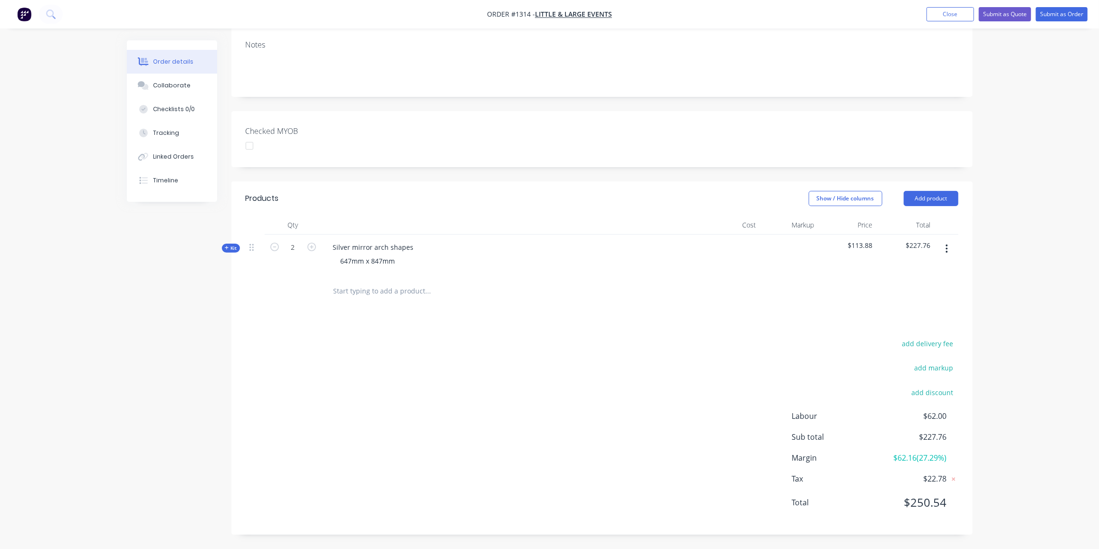
scroll to position [154, 0]
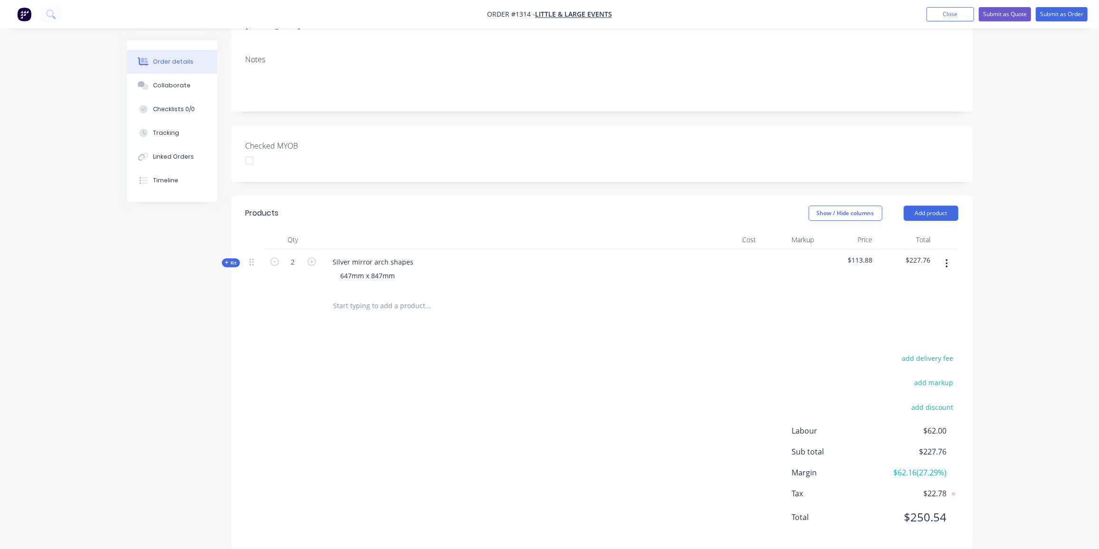
click at [414, 297] on input "text" at bounding box center [428, 306] width 190 height 19
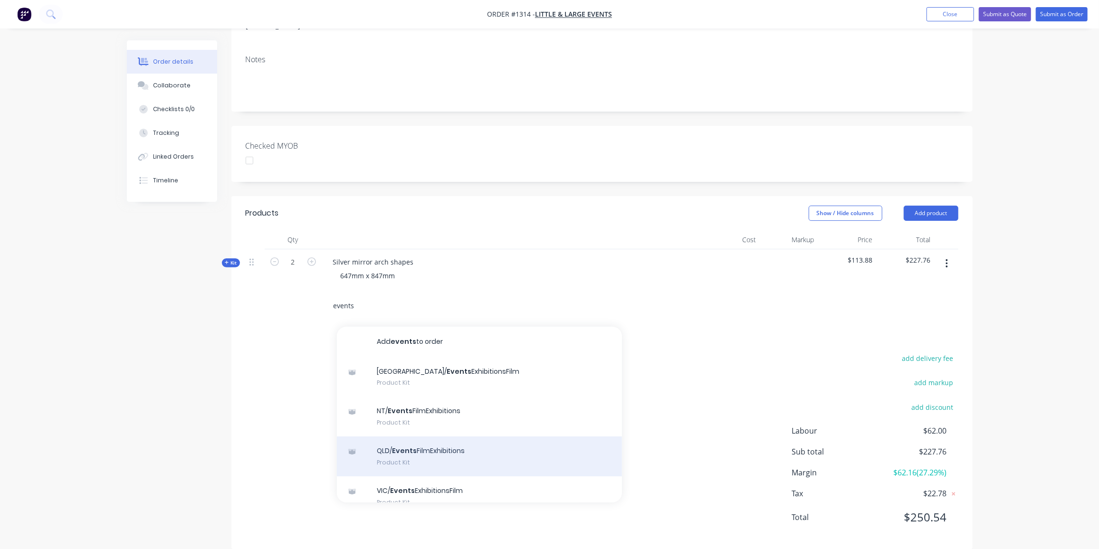
type input "events"
click at [433, 437] on div "QLD/ Events FilmExhibitions Product Kit" at bounding box center [479, 457] width 285 height 40
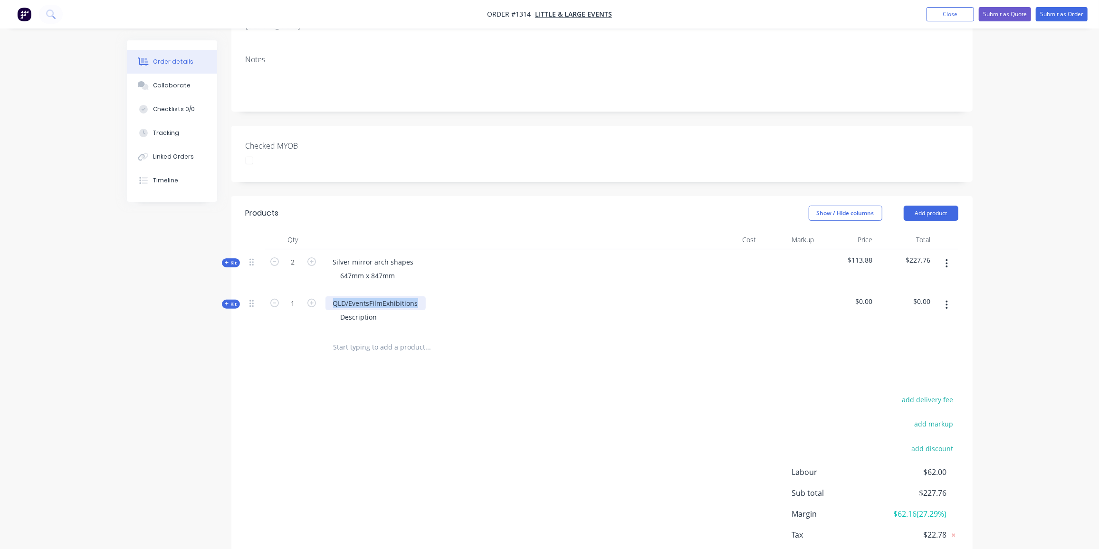
drag, startPoint x: 422, startPoint y: 291, endPoint x: 327, endPoint y: 291, distance: 95.0
click at [327, 297] on div "QLD/EventsFilmExhibitions" at bounding box center [376, 304] width 100 height 14
click at [375, 310] on div "Description" at bounding box center [359, 317] width 52 height 14
drag, startPoint x: 380, startPoint y: 303, endPoint x: 303, endPoint y: 304, distance: 77.0
click at [304, 304] on div "Kit 1 3mm clear acrylic Description $0.00 $0.00" at bounding box center [602, 311] width 713 height 41
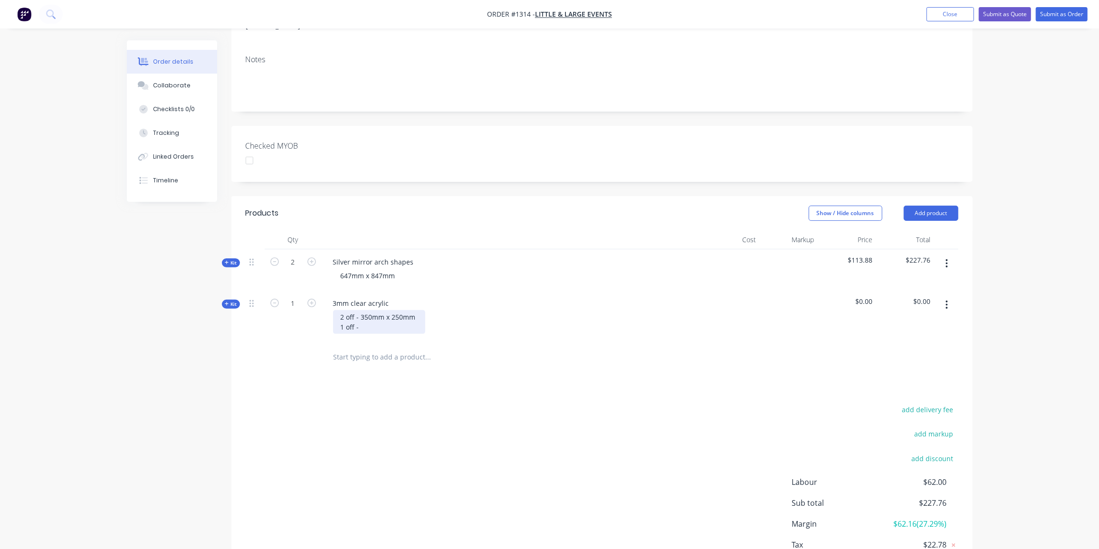
click at [363, 312] on div "2 off - 350mm x 250mm 1 off -" at bounding box center [379, 322] width 92 height 24
click at [226, 302] on icon at bounding box center [227, 304] width 4 height 4
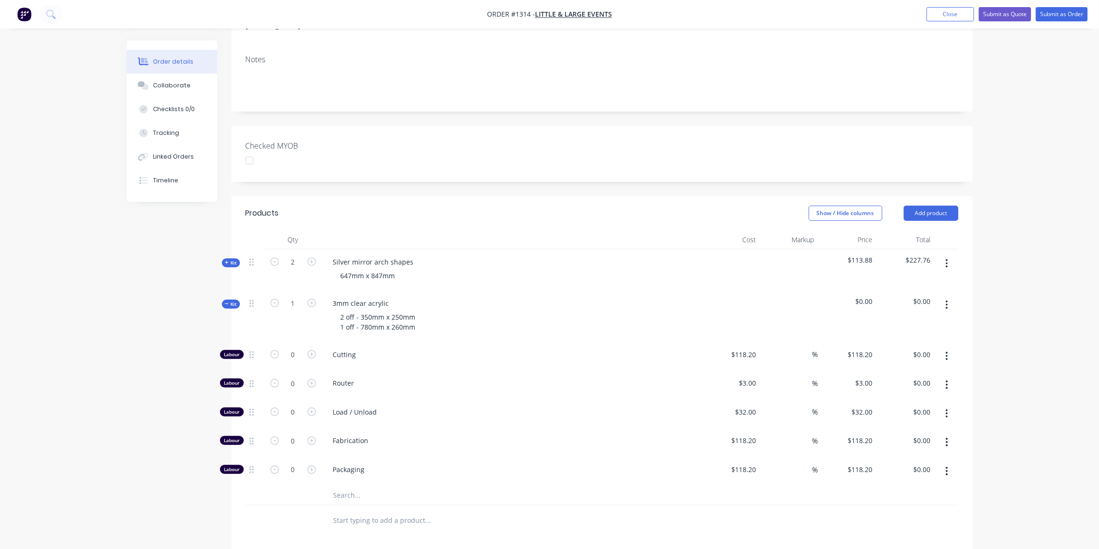
click at [356, 486] on input "text" at bounding box center [428, 495] width 190 height 19
type input "000"
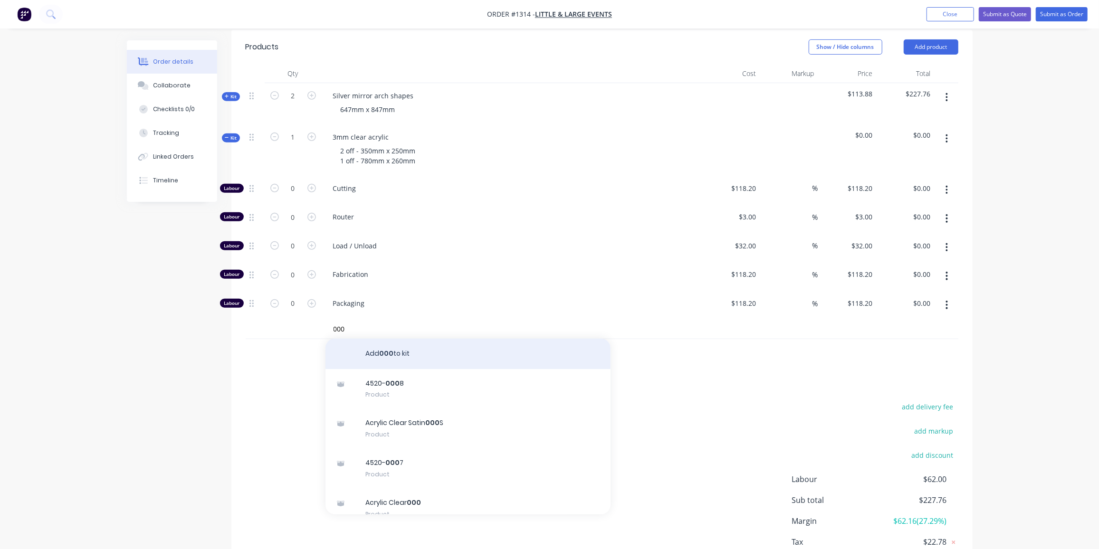
scroll to position [326, 0]
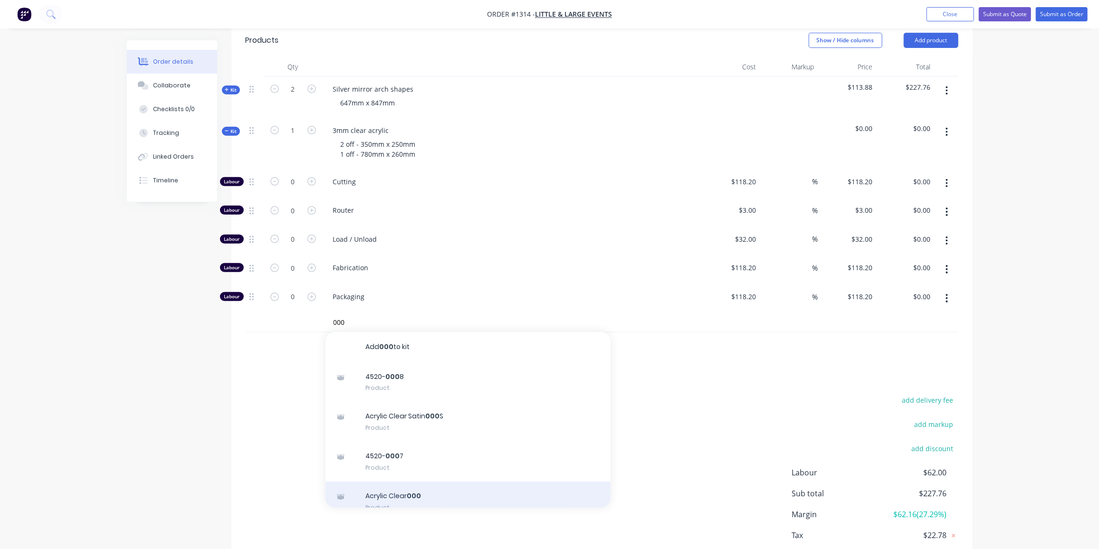
click at [412, 482] on div "Acrylic Clear 000 Product" at bounding box center [468, 502] width 285 height 40
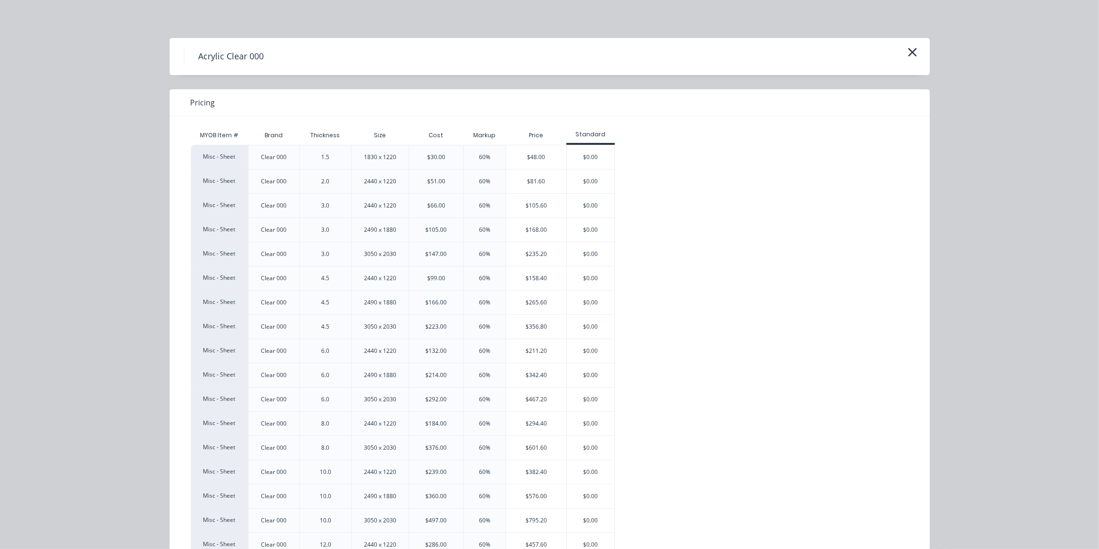
click at [541, 211] on div "$105.60" at bounding box center [536, 206] width 60 height 24
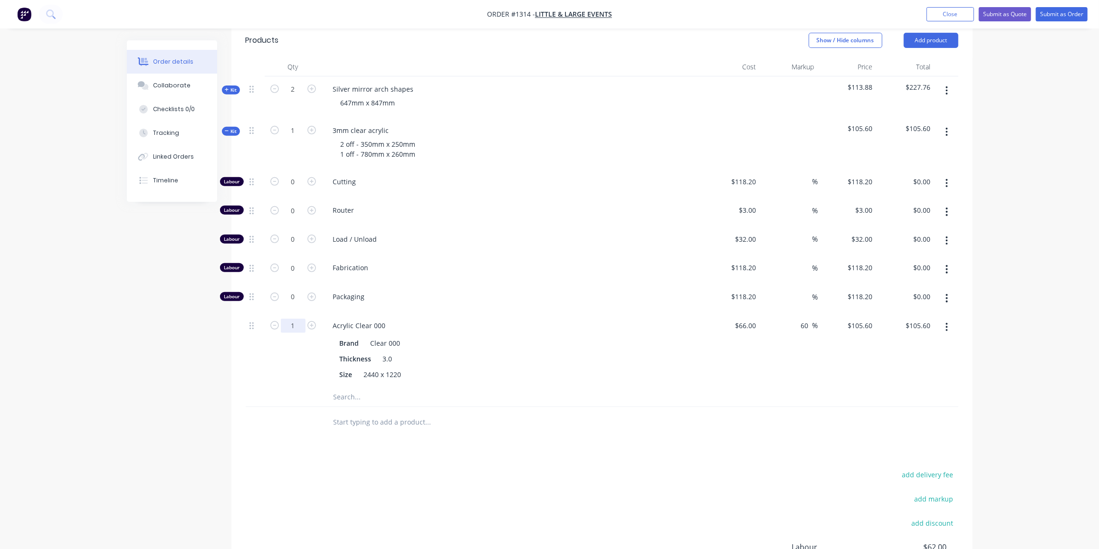
click at [293, 189] on input "1" at bounding box center [293, 182] width 25 height 14
type input "0.25"
type input "$26.40"
click at [297, 175] on input "0" at bounding box center [293, 182] width 25 height 14
type input "1"
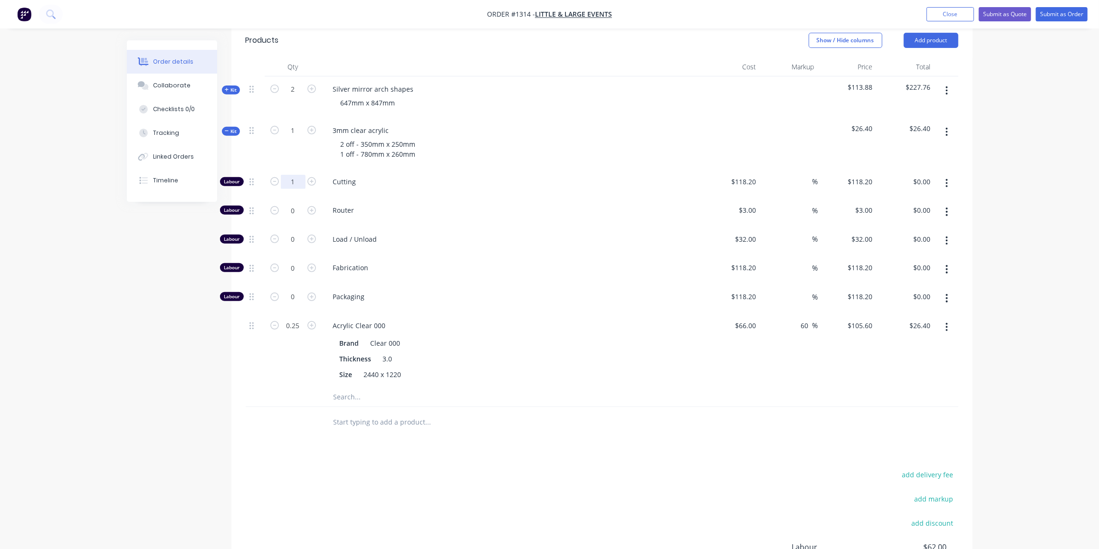
type input "$118.20"
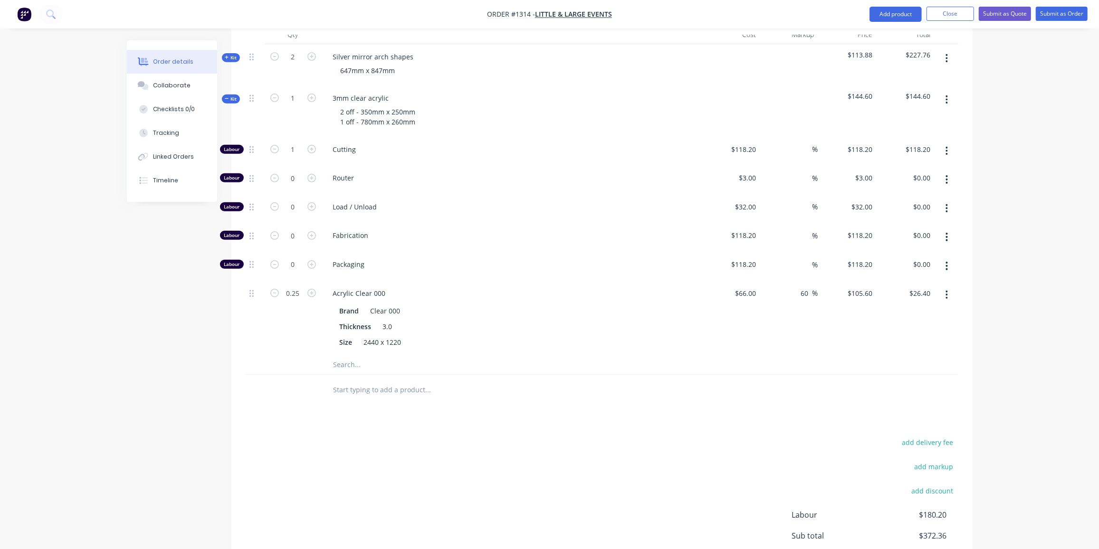
scroll to position [413, 0]
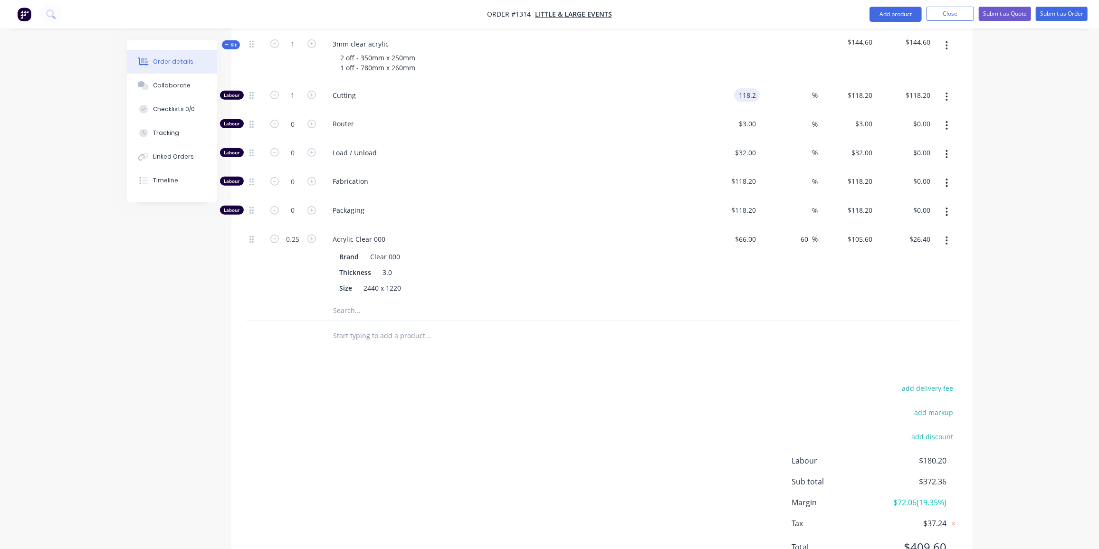
click at [747, 88] on input "118.2" at bounding box center [749, 95] width 22 height 14
type input "$10.00"
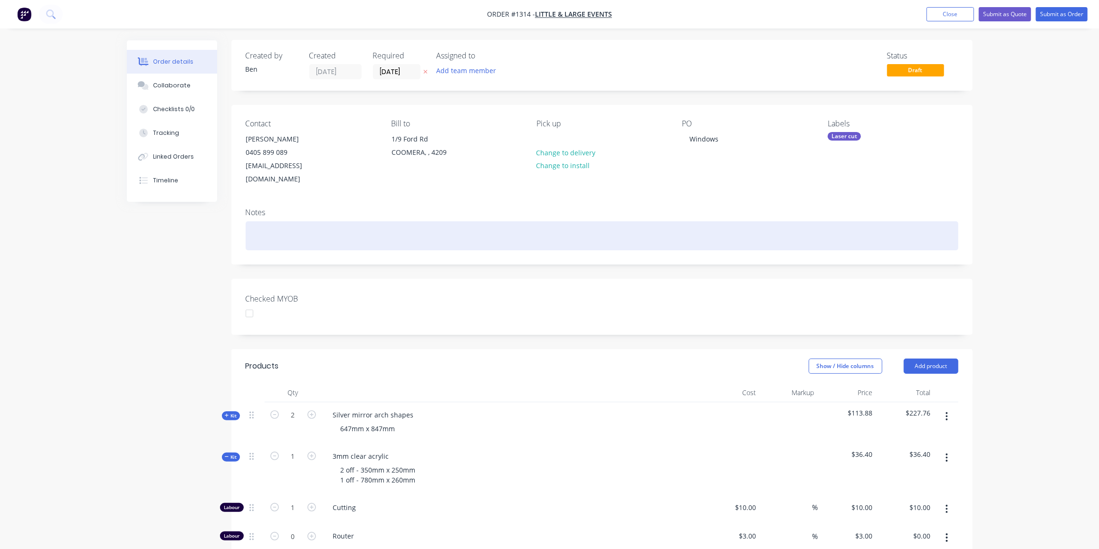
scroll to position [0, 0]
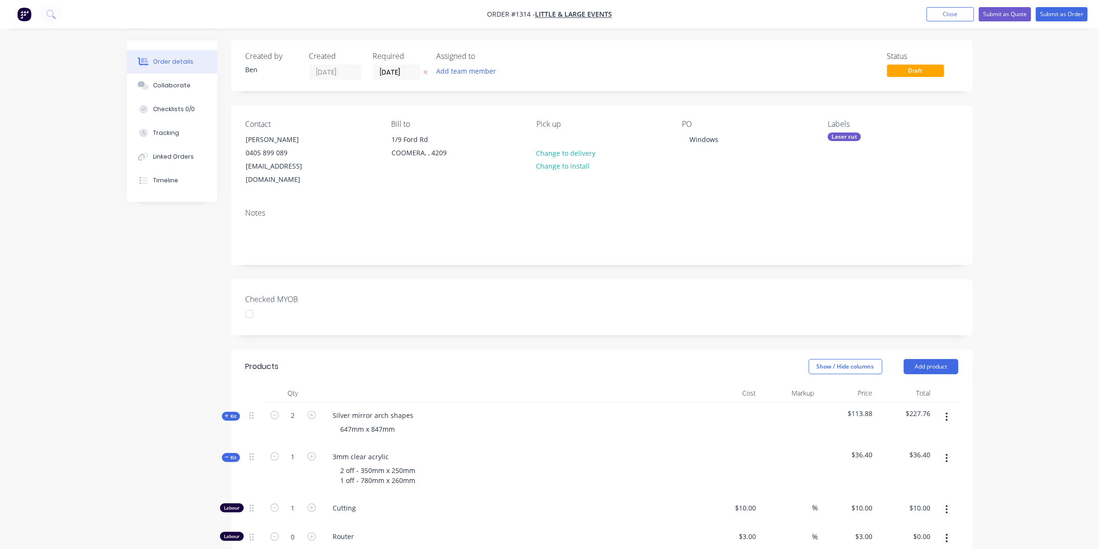
drag, startPoint x: 223, startPoint y: 443, endPoint x: 341, endPoint y: 421, distance: 120.4
click at [223, 453] on div "Kit" at bounding box center [231, 457] width 18 height 9
click at [1015, 15] on button "Submit as Quote" at bounding box center [1005, 14] width 52 height 14
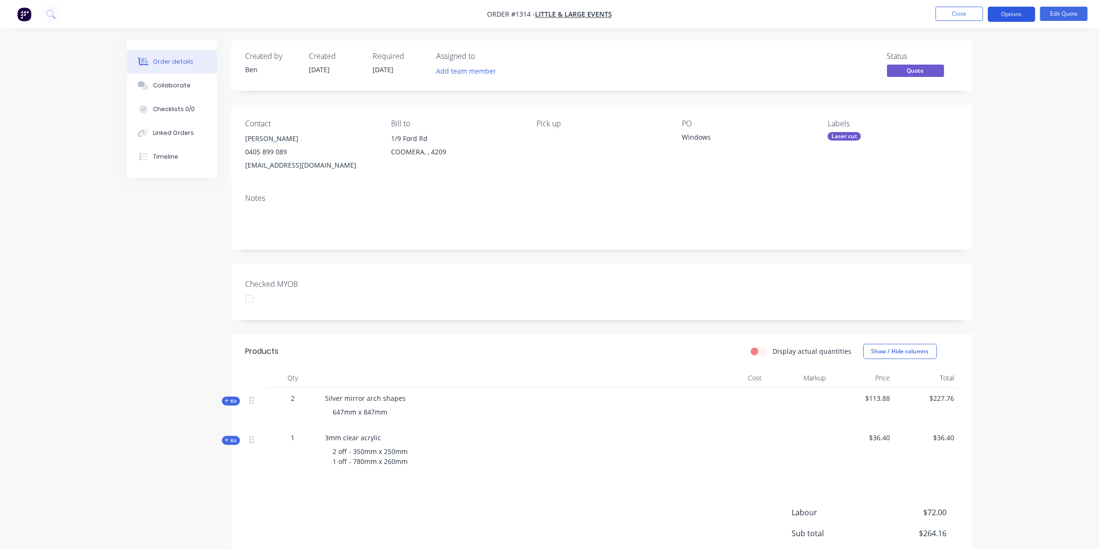
click at [1020, 13] on button "Options" at bounding box center [1012, 14] width 48 height 15
click at [959, 57] on div "Quote" at bounding box center [983, 58] width 87 height 14
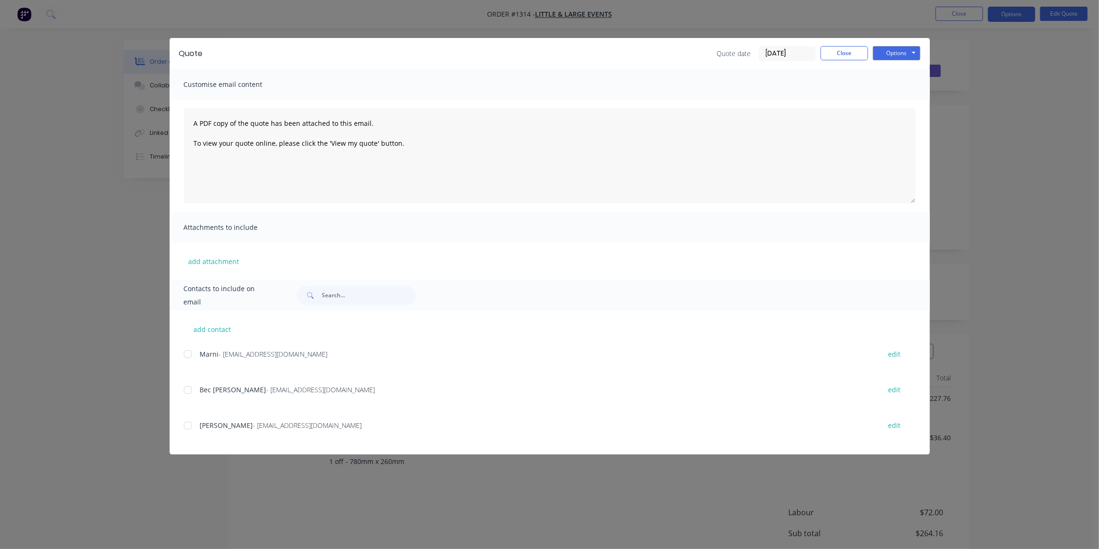
click at [187, 423] on div at bounding box center [187, 425] width 19 height 19
click at [908, 50] on button "Options" at bounding box center [897, 53] width 48 height 14
click at [906, 98] on button "Email" at bounding box center [903, 102] width 61 height 16
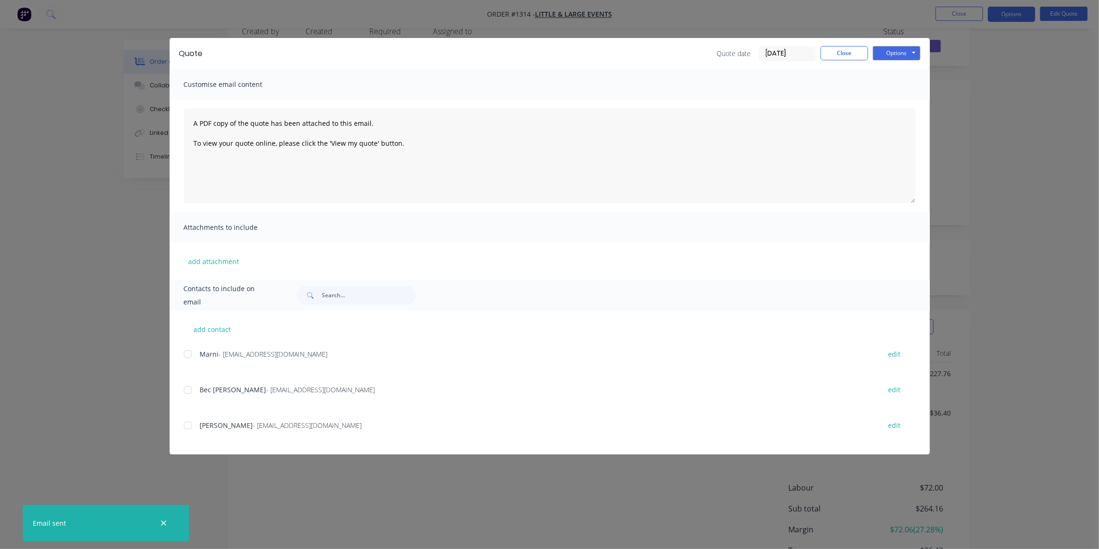
scroll to position [43, 0]
drag, startPoint x: 188, startPoint y: 426, endPoint x: 403, endPoint y: 431, distance: 214.9
click at [188, 426] on div at bounding box center [187, 425] width 19 height 19
click at [898, 53] on button "Options" at bounding box center [897, 53] width 48 height 14
click at [905, 74] on button "Preview" at bounding box center [903, 70] width 61 height 16
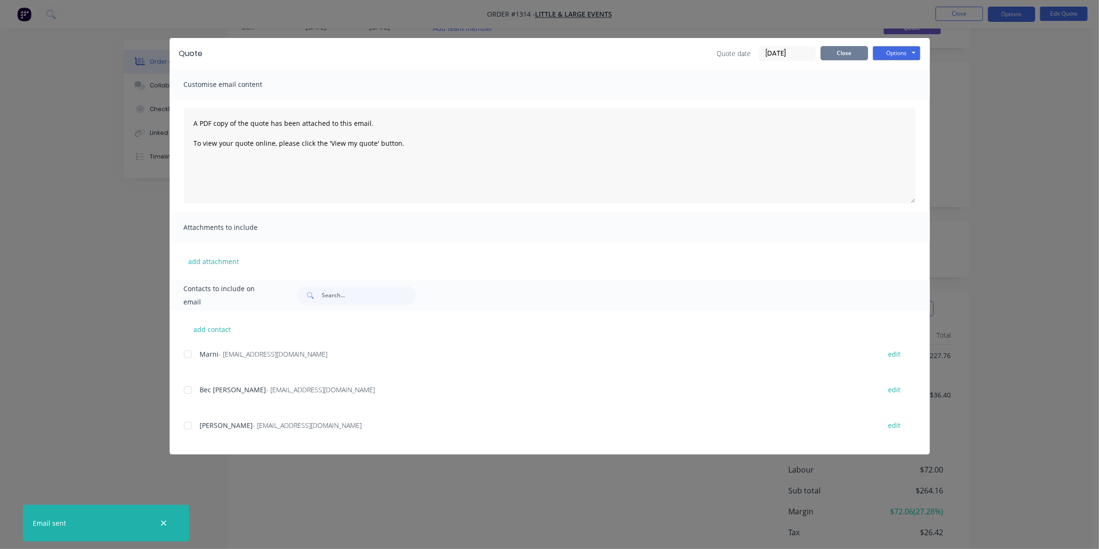
click at [835, 57] on button "Close" at bounding box center [845, 53] width 48 height 14
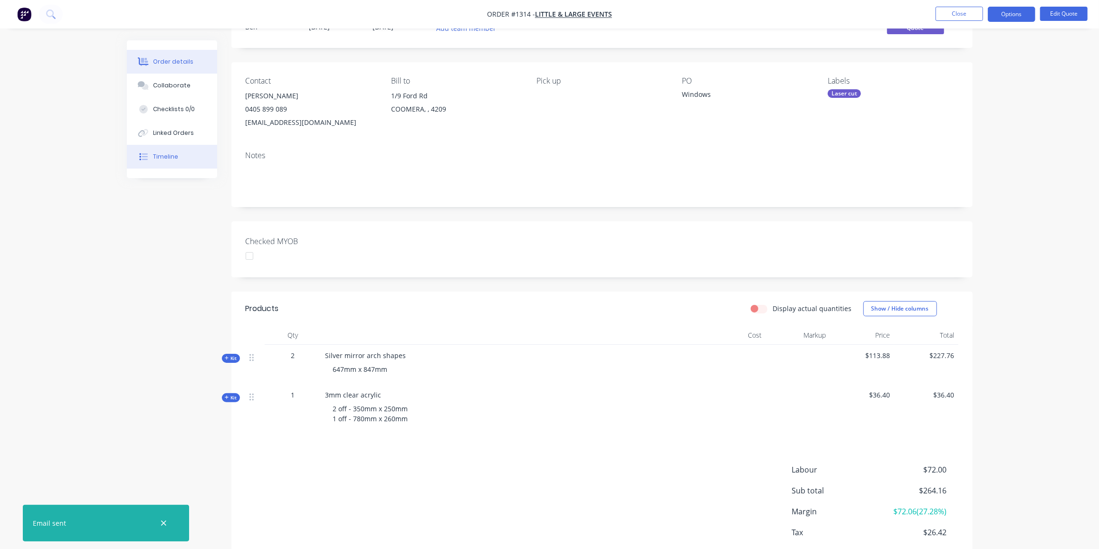
click at [154, 158] on div "Timeline" at bounding box center [165, 157] width 25 height 9
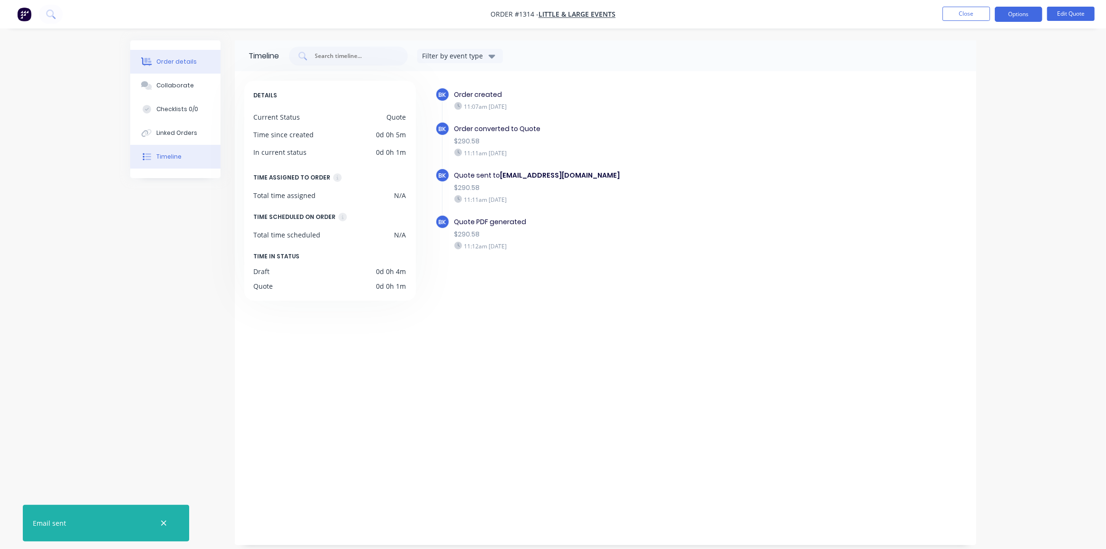
click at [163, 65] on div "Order details" at bounding box center [176, 62] width 40 height 9
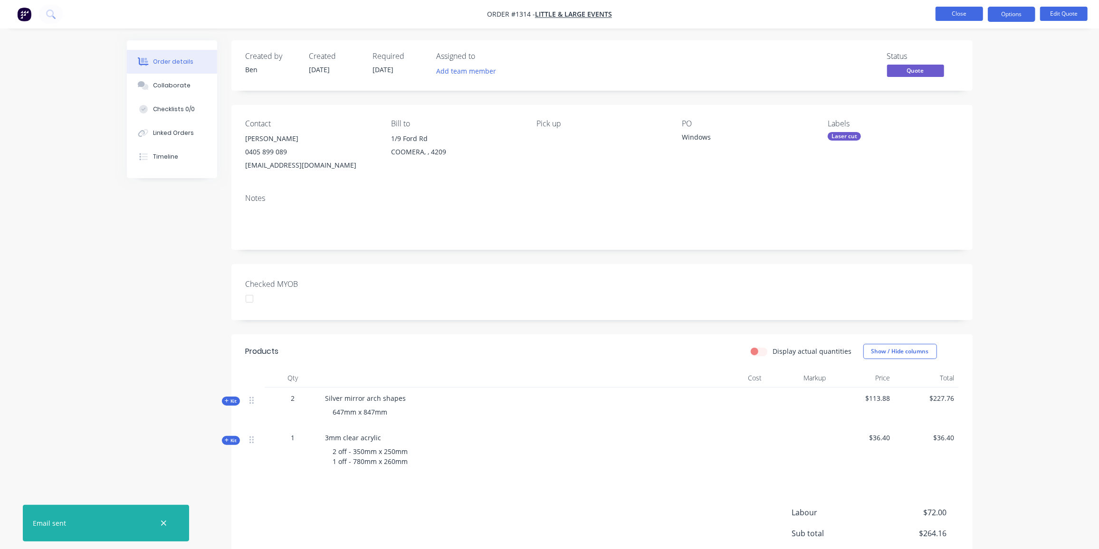
click at [944, 12] on button "Close" at bounding box center [960, 14] width 48 height 14
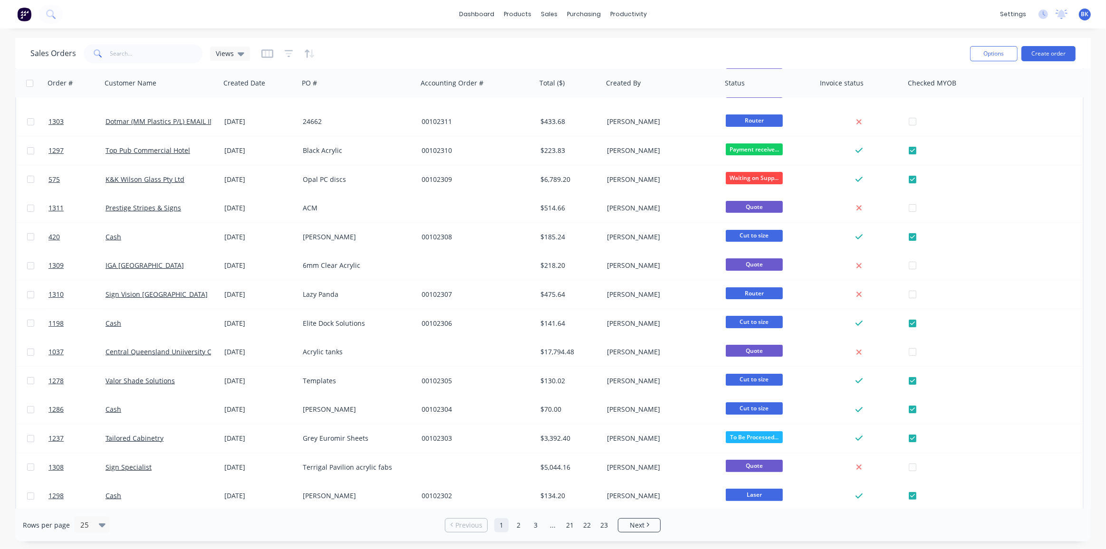
scroll to position [92, 0]
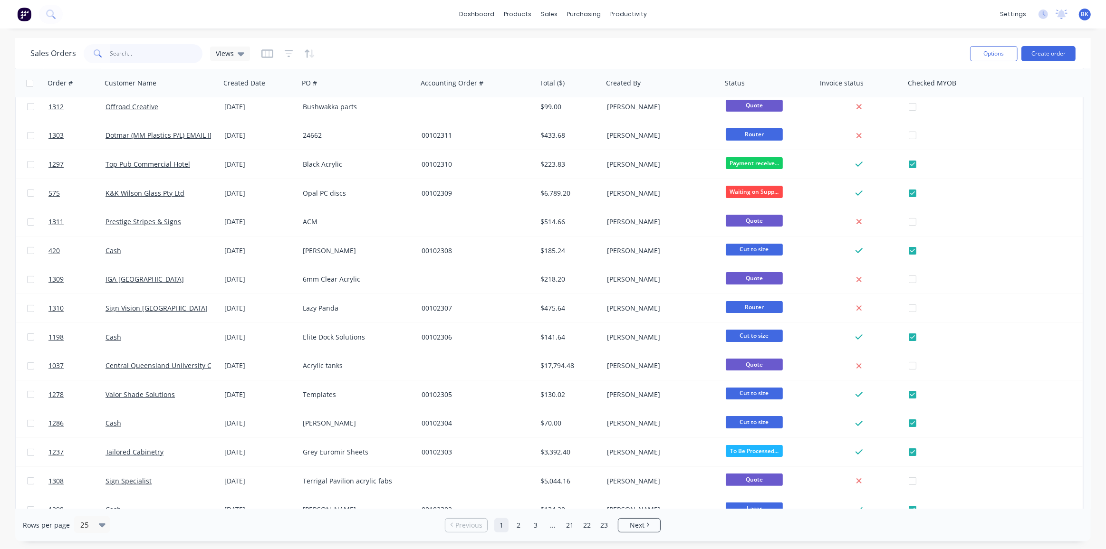
click at [137, 57] on input "text" at bounding box center [156, 53] width 93 height 19
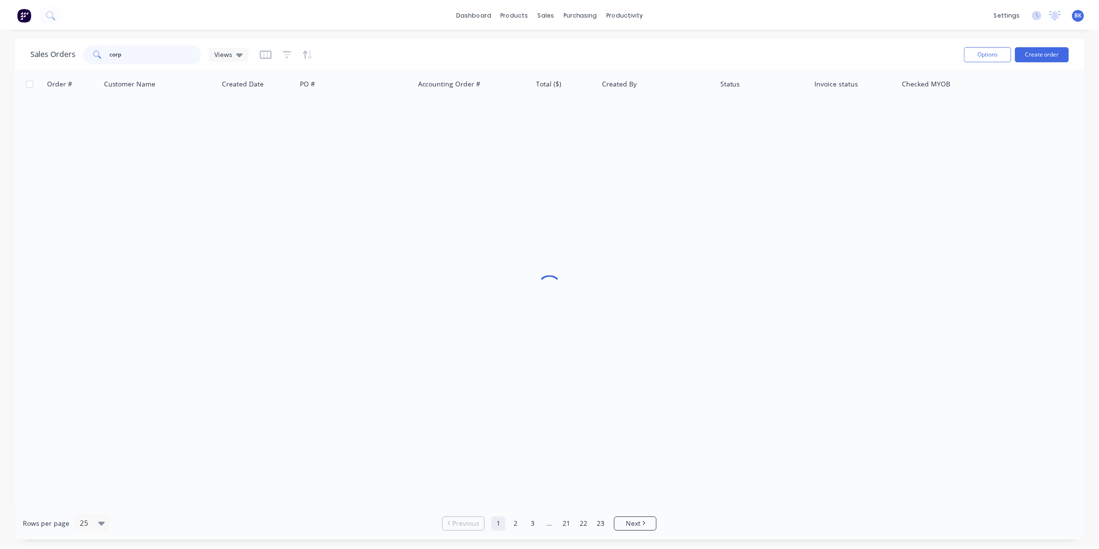
scroll to position [0, 0]
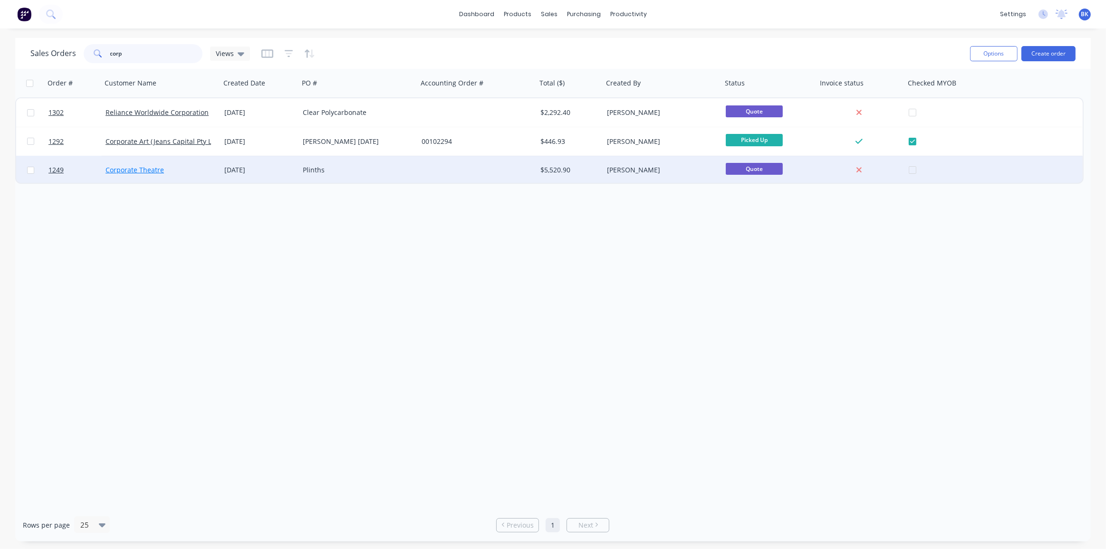
type input "corp"
click at [150, 169] on link "Corporate Theatre" at bounding box center [135, 169] width 58 height 9
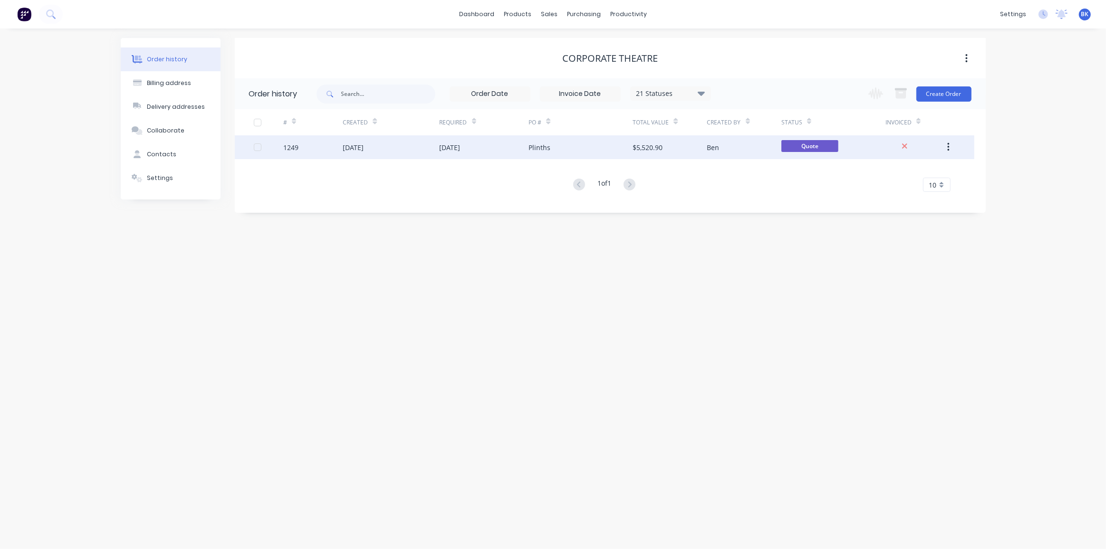
click at [778, 150] on div "Ben" at bounding box center [744, 147] width 74 height 24
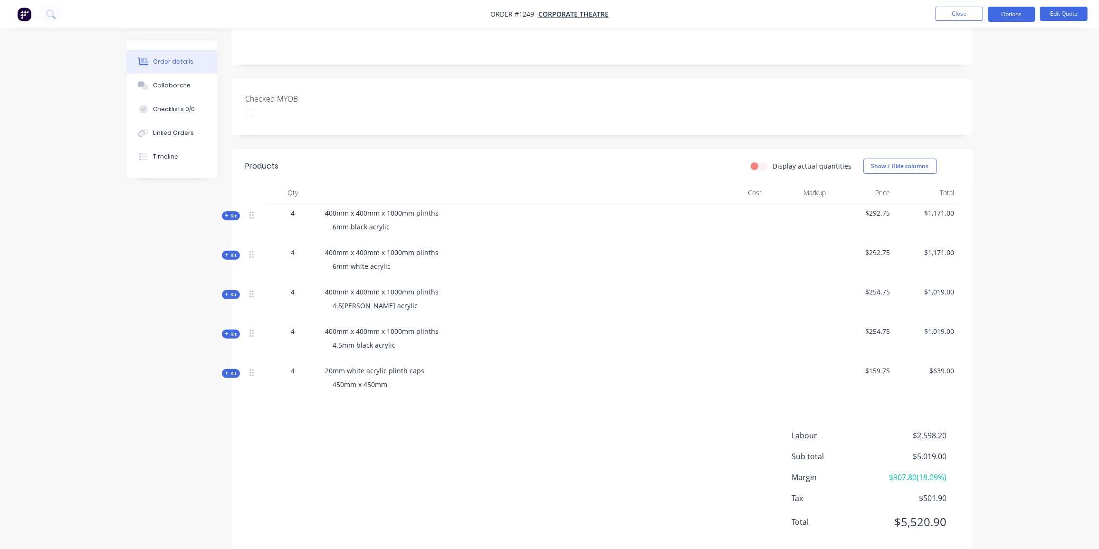
scroll to position [204, 0]
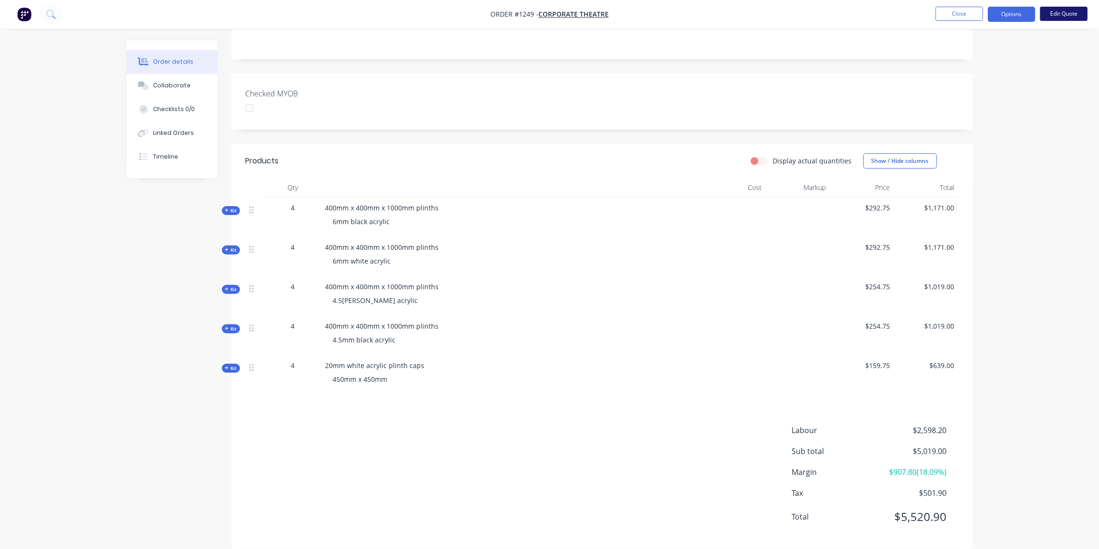
click at [1073, 10] on button "Edit Quote" at bounding box center [1064, 14] width 48 height 14
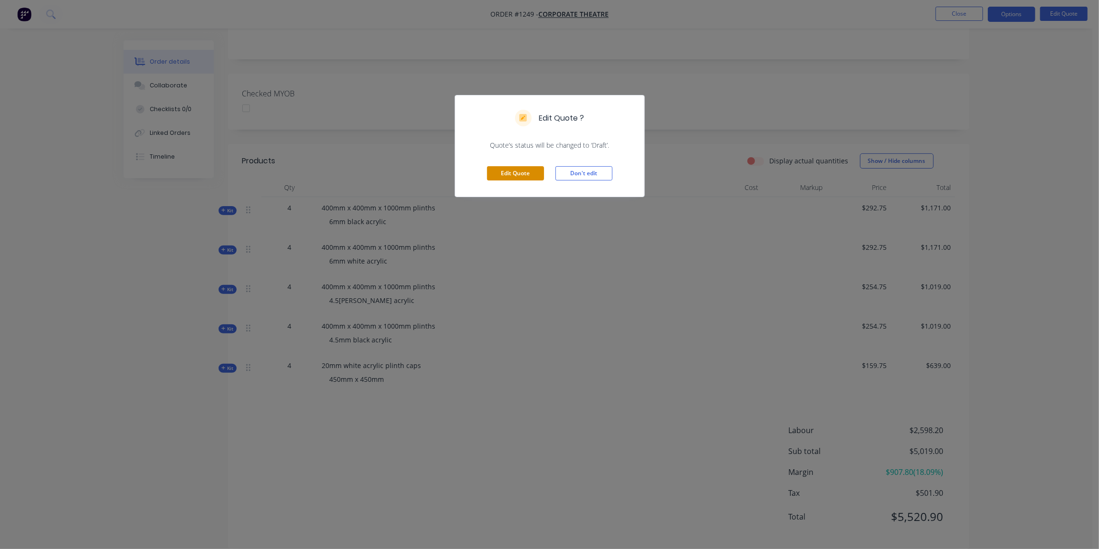
click at [502, 174] on button "Edit Quote" at bounding box center [515, 173] width 57 height 14
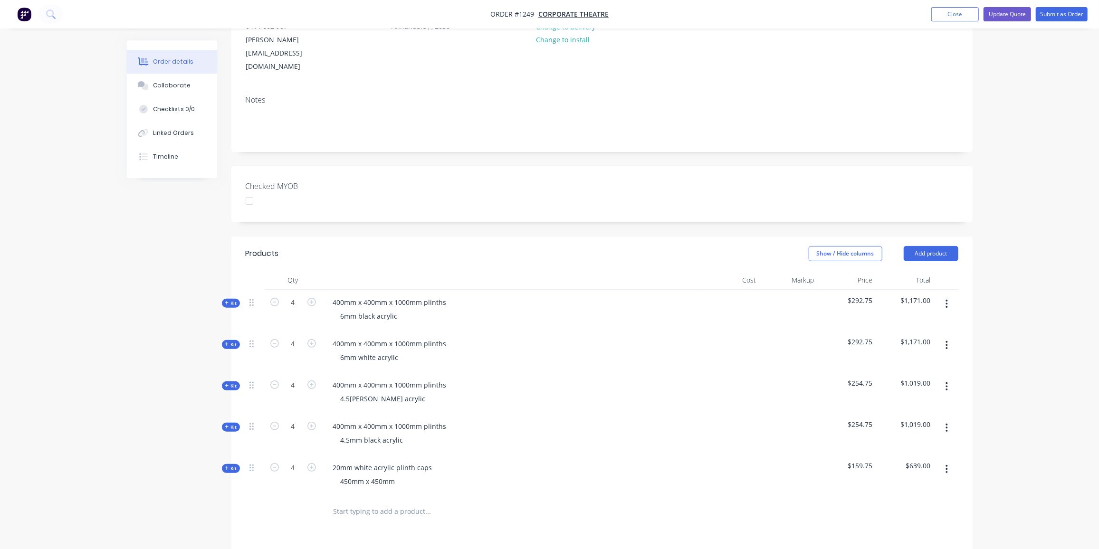
scroll to position [129, 0]
click at [949, 334] on button "button" at bounding box center [947, 342] width 22 height 17
click at [899, 418] on div "Delete" at bounding box center [913, 425] width 73 height 14
click at [947, 338] on icon "button" at bounding box center [947, 342] width 2 height 9
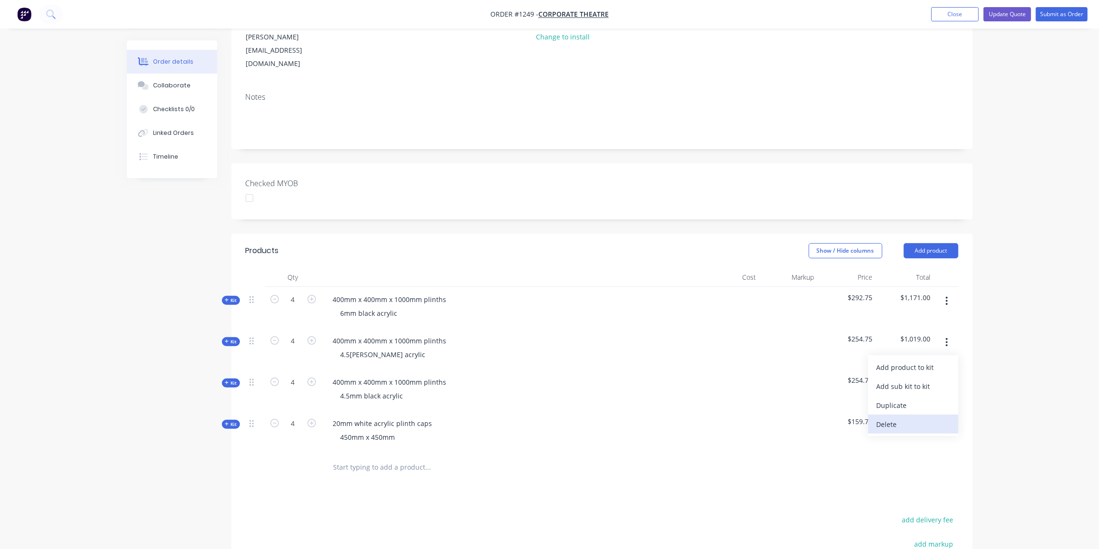
click at [901, 418] on div "Delete" at bounding box center [913, 425] width 73 height 14
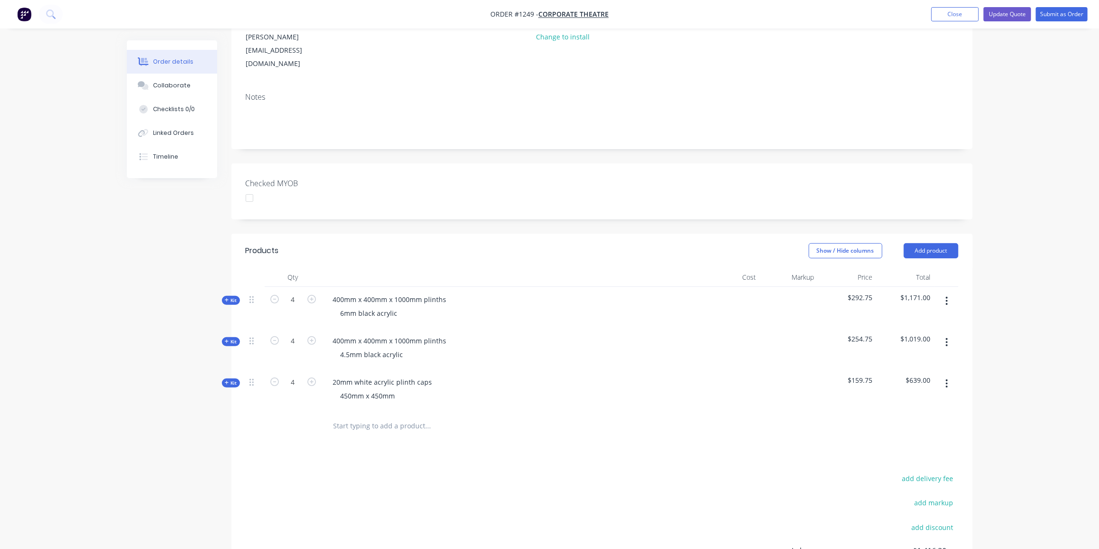
click at [947, 338] on icon "button" at bounding box center [947, 342] width 2 height 9
click at [898, 418] on div "Delete" at bounding box center [913, 425] width 73 height 14
click at [946, 337] on icon "button" at bounding box center [947, 342] width 2 height 10
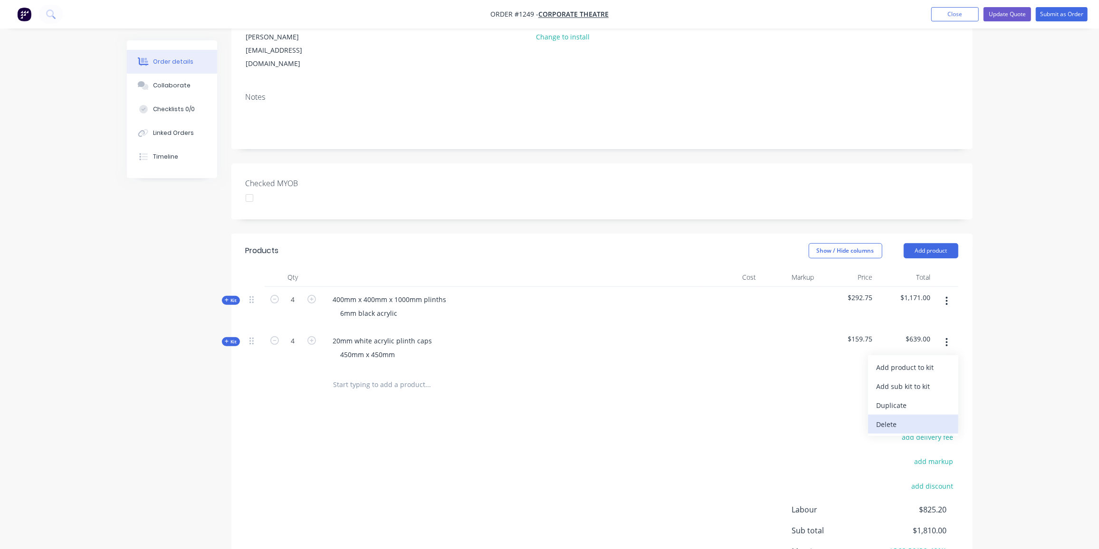
click at [899, 418] on div "Delete" at bounding box center [913, 425] width 73 height 14
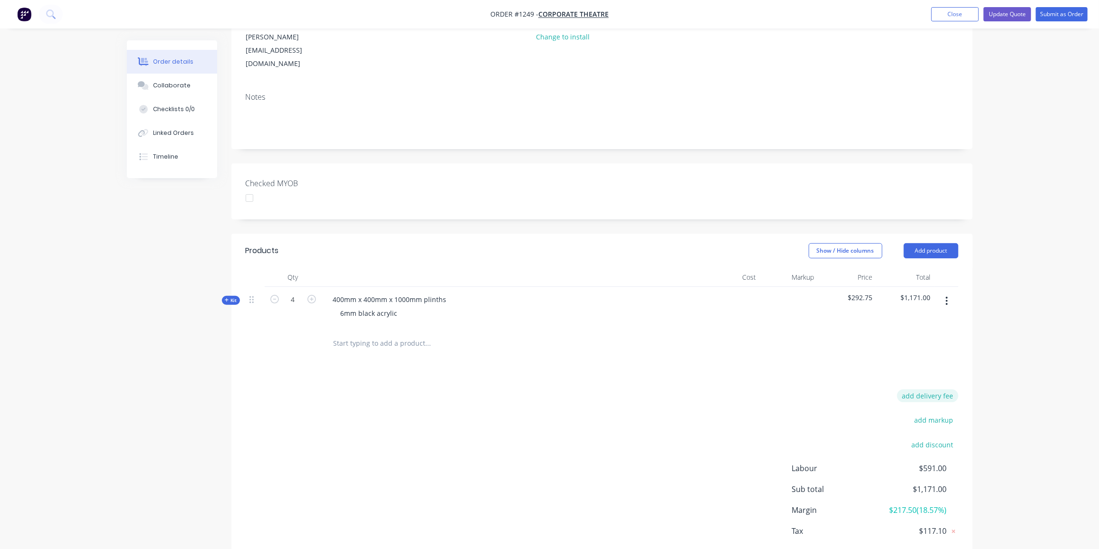
click at [936, 390] on button "add delivery fee" at bounding box center [927, 396] width 61 height 13
type input "240"
click at [358, 418] on div "Delivery fee $240.00 add markup add discount Labour $591.00 Sub total $1,411.00…" at bounding box center [602, 479] width 713 height 179
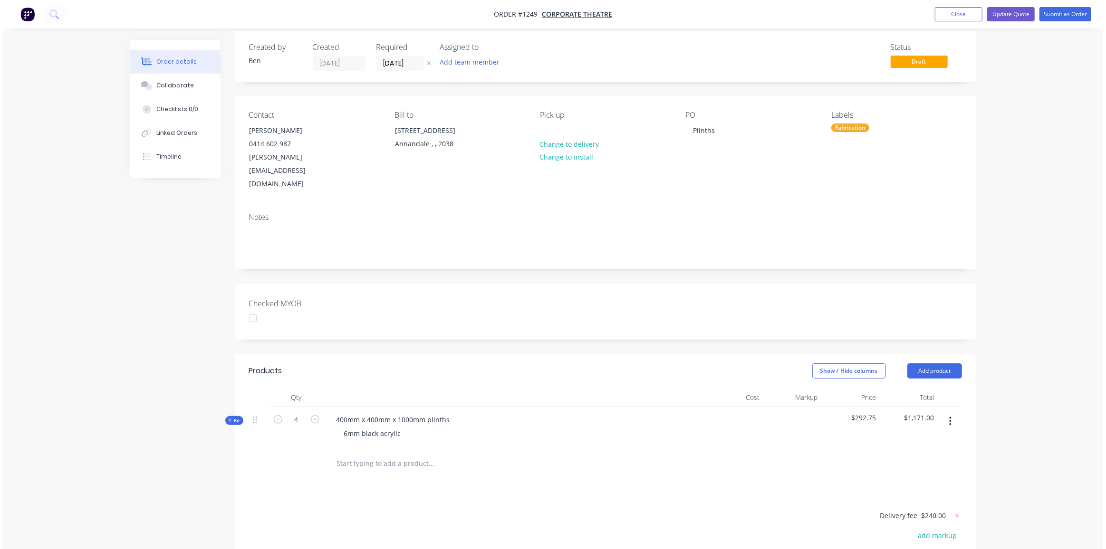
scroll to position [0, 0]
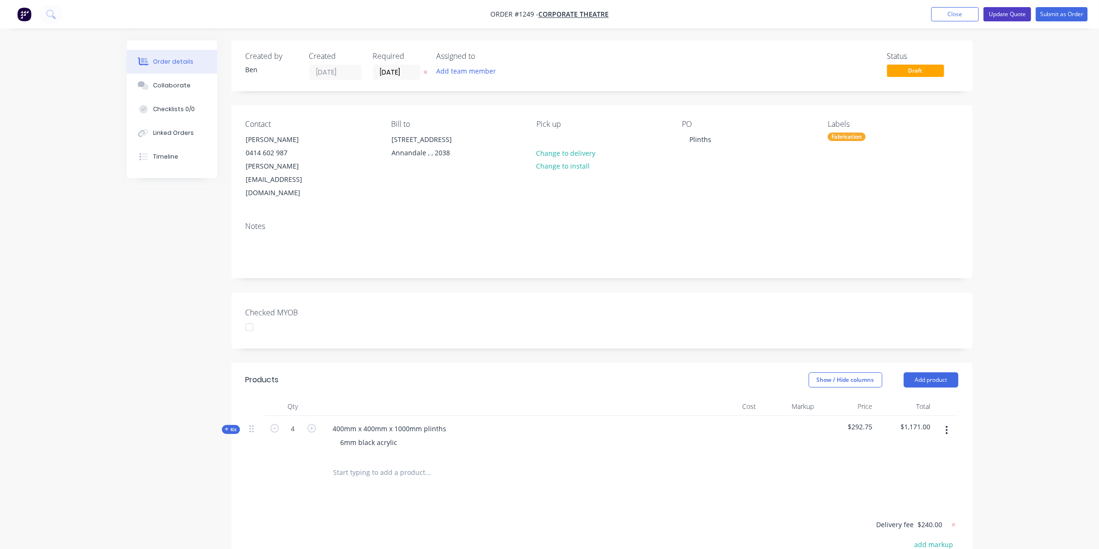
click at [1016, 12] on button "Update Quote" at bounding box center [1008, 14] width 48 height 14
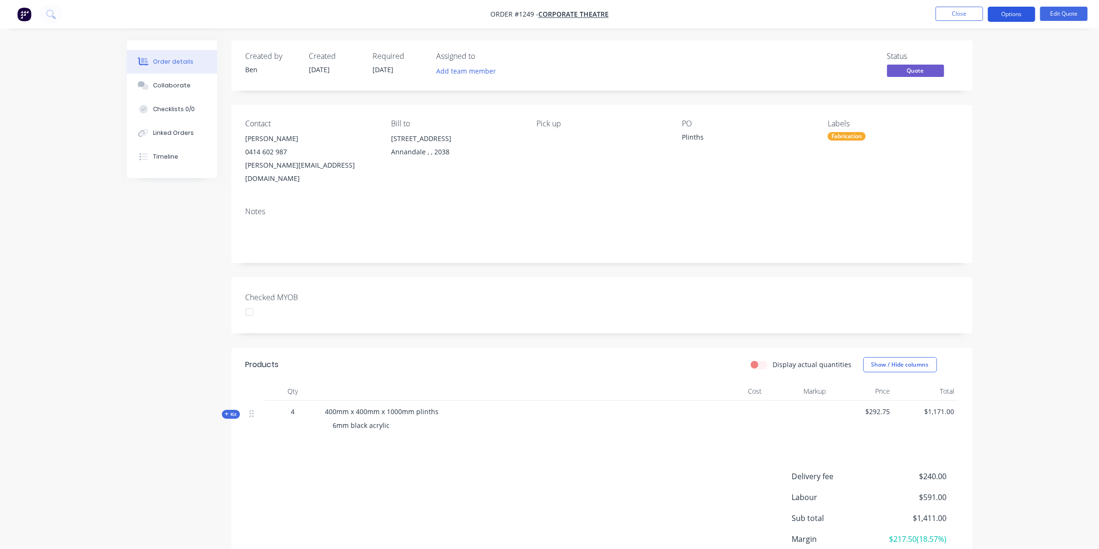
click at [1018, 14] on button "Options" at bounding box center [1012, 14] width 48 height 15
click at [982, 77] on div "Proforma Invoice" at bounding box center [983, 77] width 87 height 14
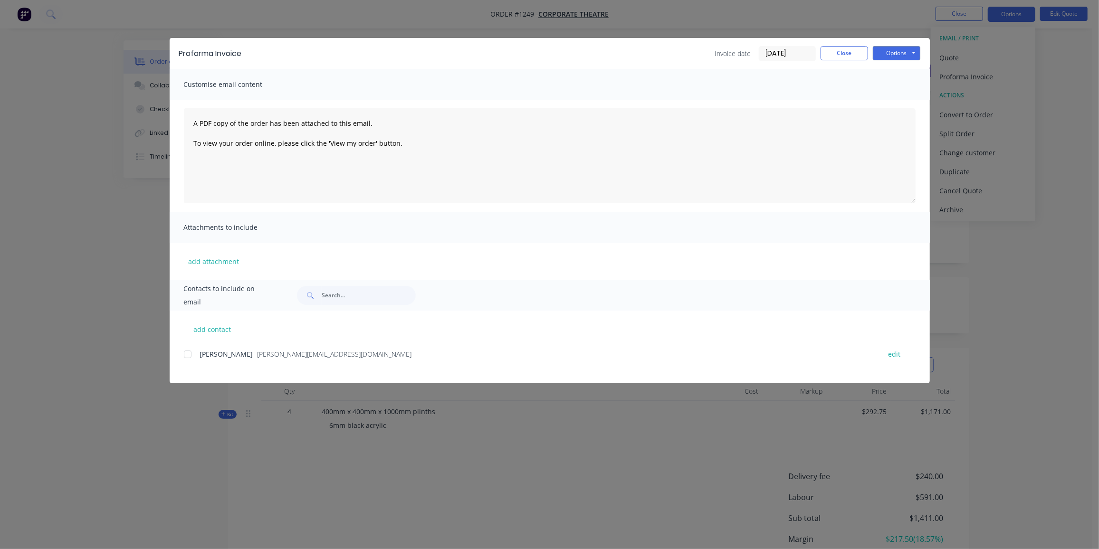
click at [192, 357] on div at bounding box center [187, 354] width 19 height 19
click at [914, 57] on button "Options" at bounding box center [897, 53] width 48 height 14
click at [911, 72] on button "Preview" at bounding box center [903, 70] width 61 height 16
click at [190, 349] on div at bounding box center [187, 354] width 19 height 19
click at [901, 55] on button "Options" at bounding box center [897, 53] width 48 height 14
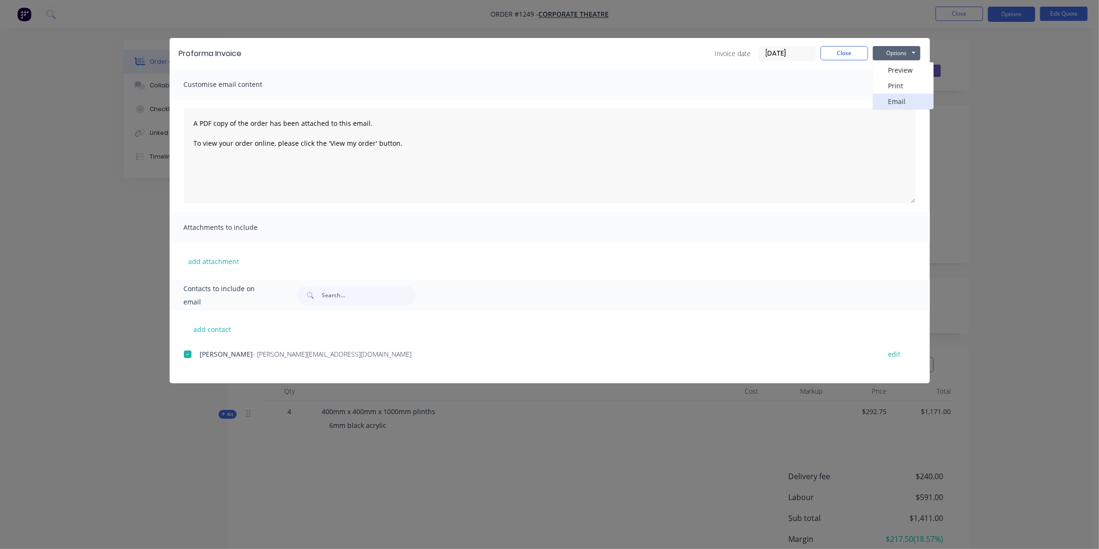
click at [902, 103] on button "Email" at bounding box center [903, 102] width 61 height 16
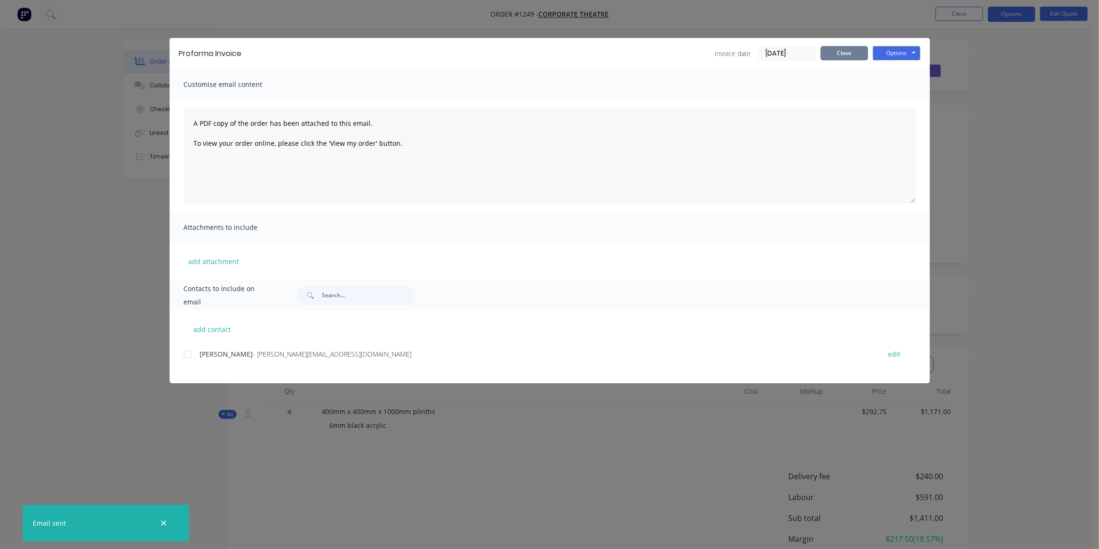
drag, startPoint x: 850, startPoint y: 49, endPoint x: 921, endPoint y: 27, distance: 73.9
click at [850, 49] on button "Close" at bounding box center [845, 53] width 48 height 14
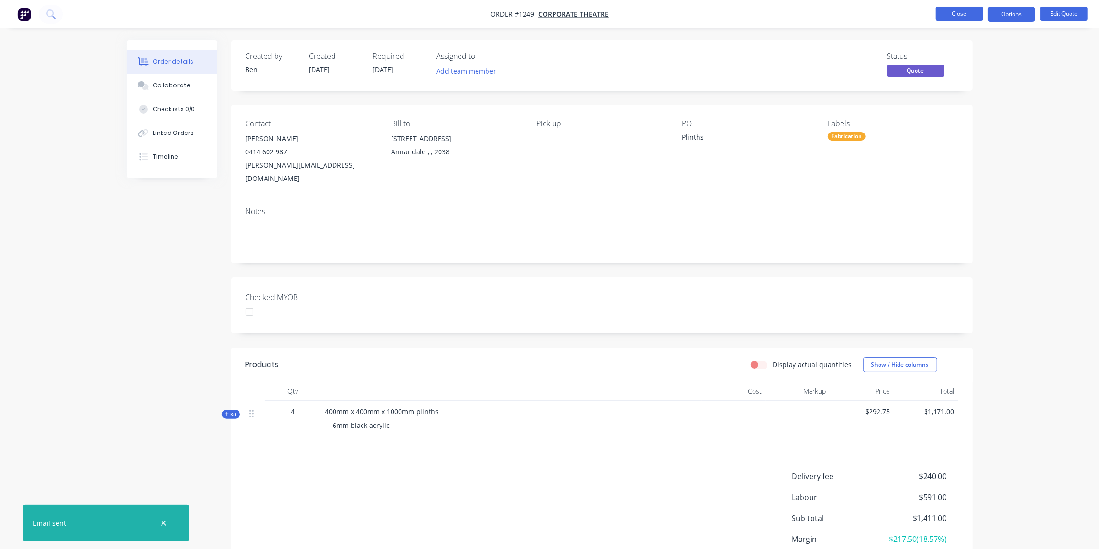
click at [955, 12] on button "Close" at bounding box center [960, 14] width 48 height 14
